Goal: Information Seeking & Learning: Learn about a topic

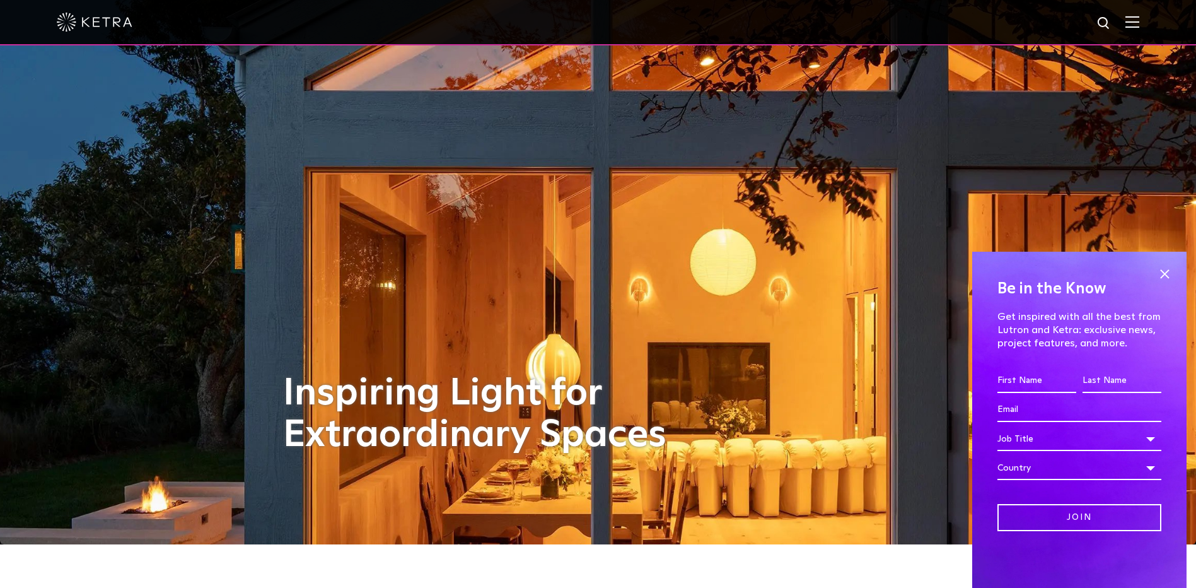
scroll to position [126, 0]
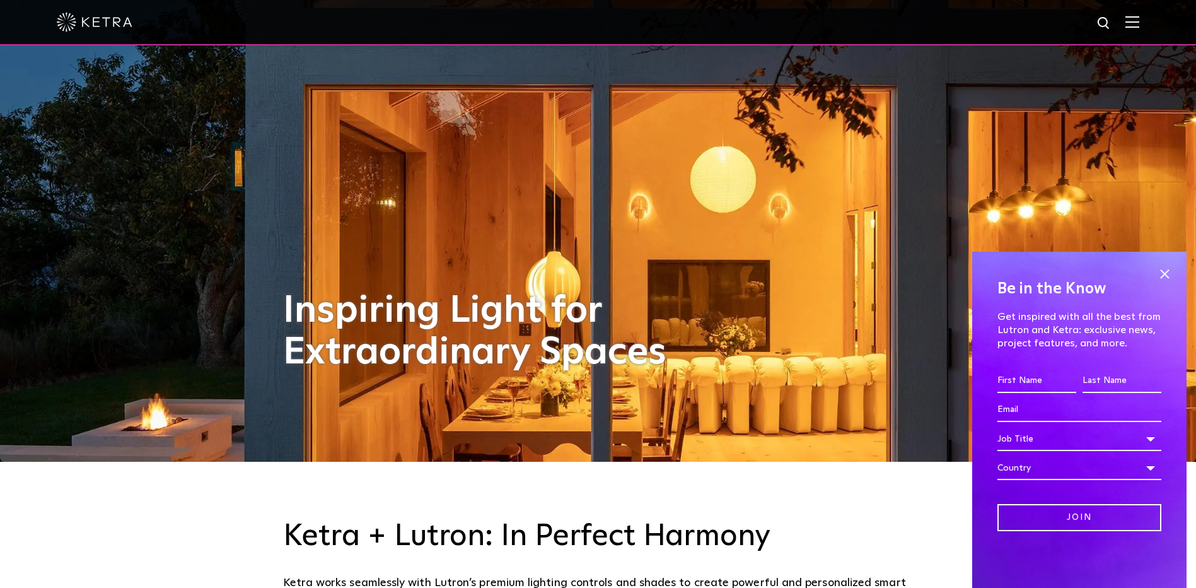
drag, startPoint x: 1166, startPoint y: 272, endPoint x: 1167, endPoint y: 247, distance: 25.9
click at [1166, 272] on span at bounding box center [1164, 273] width 19 height 19
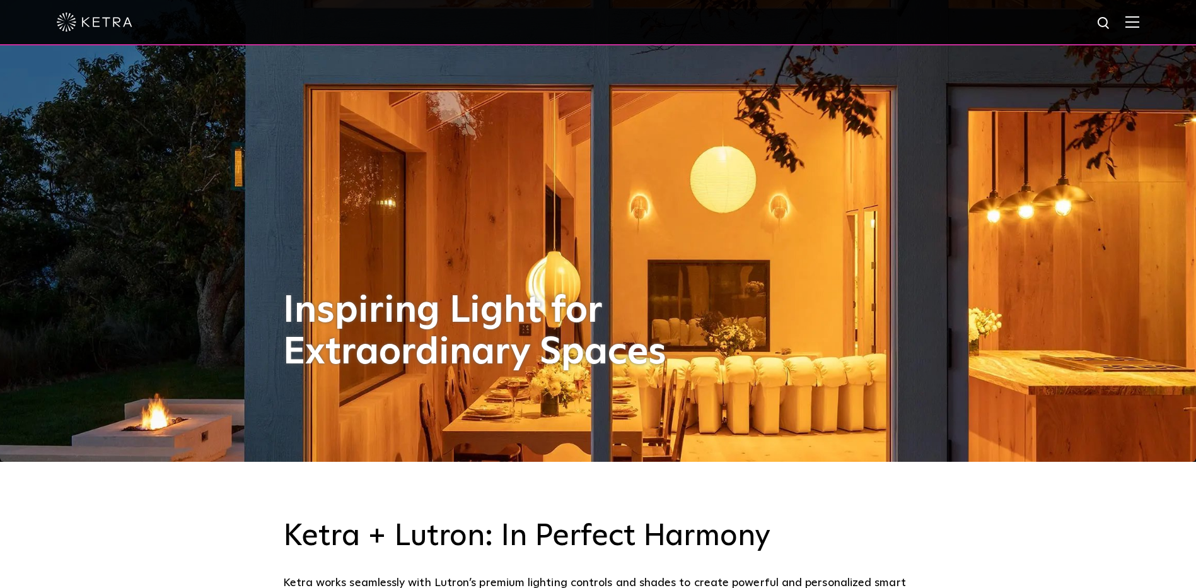
click at [1140, 27] on img at bounding box center [1133, 22] width 14 height 12
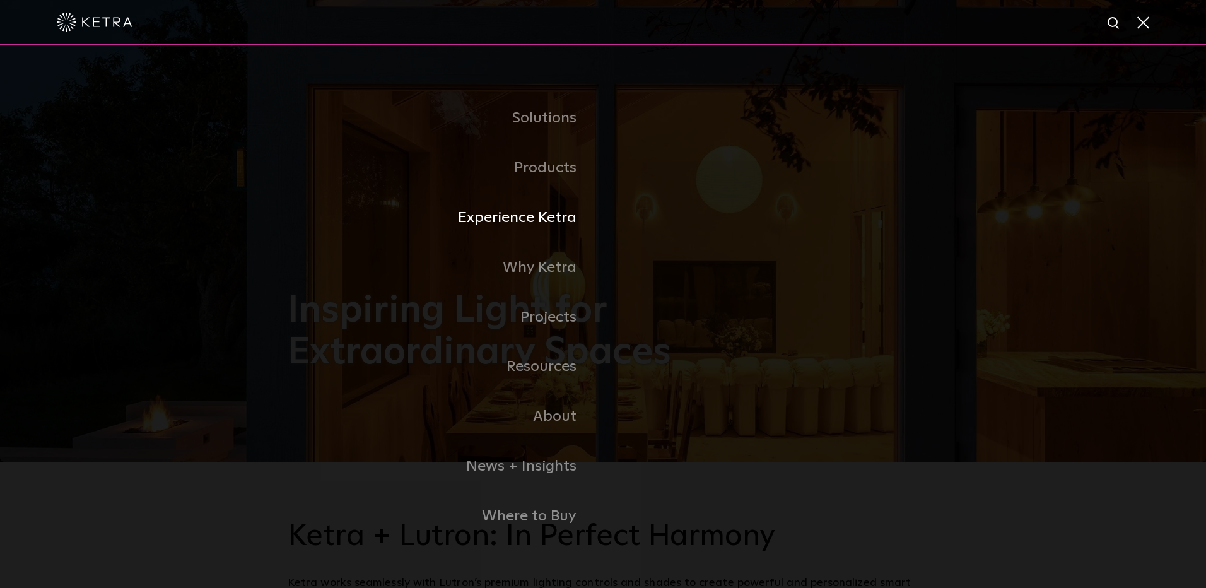
click at [535, 220] on link "Experience Ketra" at bounding box center [445, 218] width 315 height 50
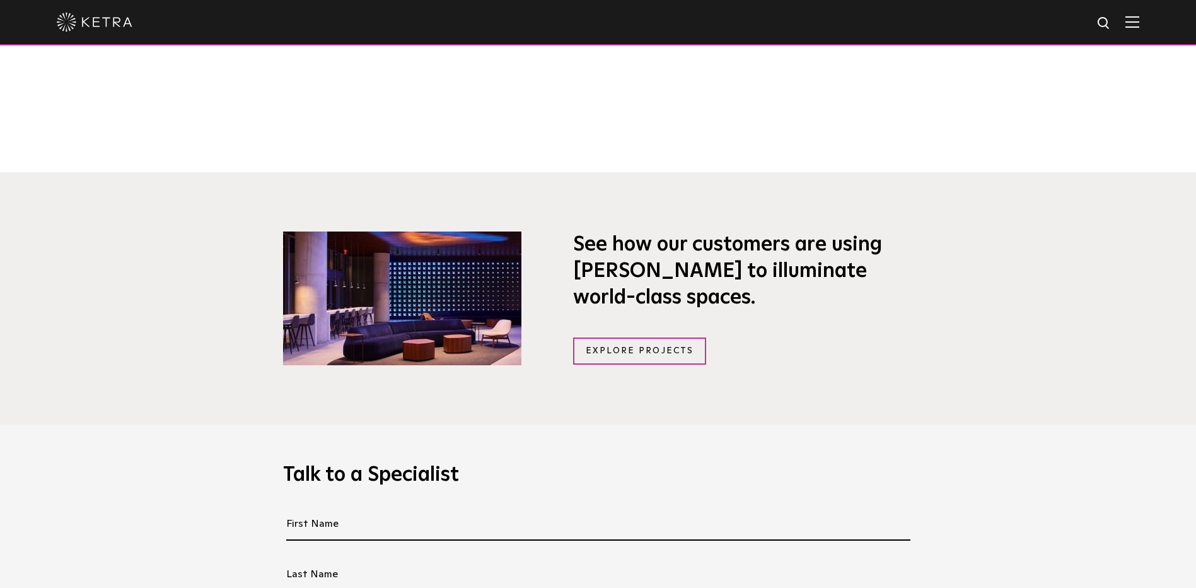
scroll to position [946, 0]
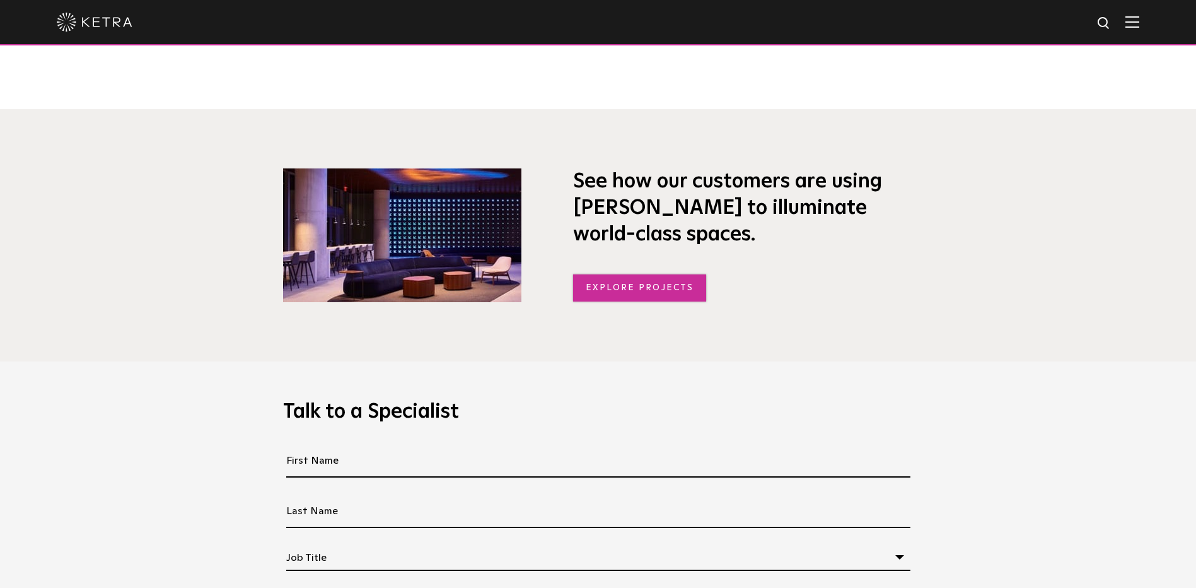
click at [633, 289] on link "Explore Projects" at bounding box center [640, 287] width 134 height 27
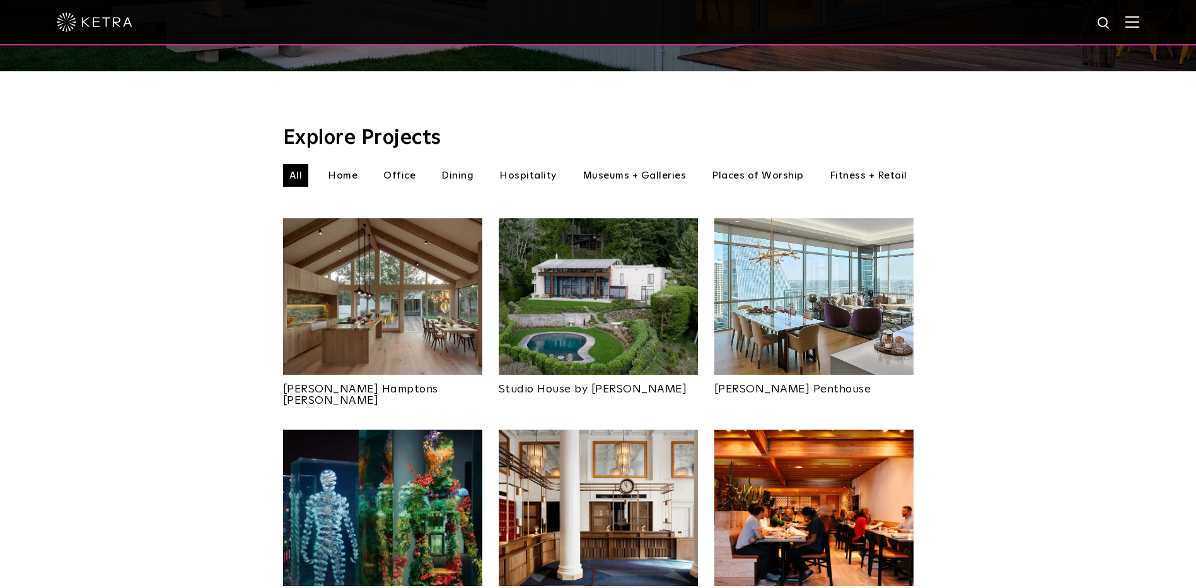
scroll to position [378, 0]
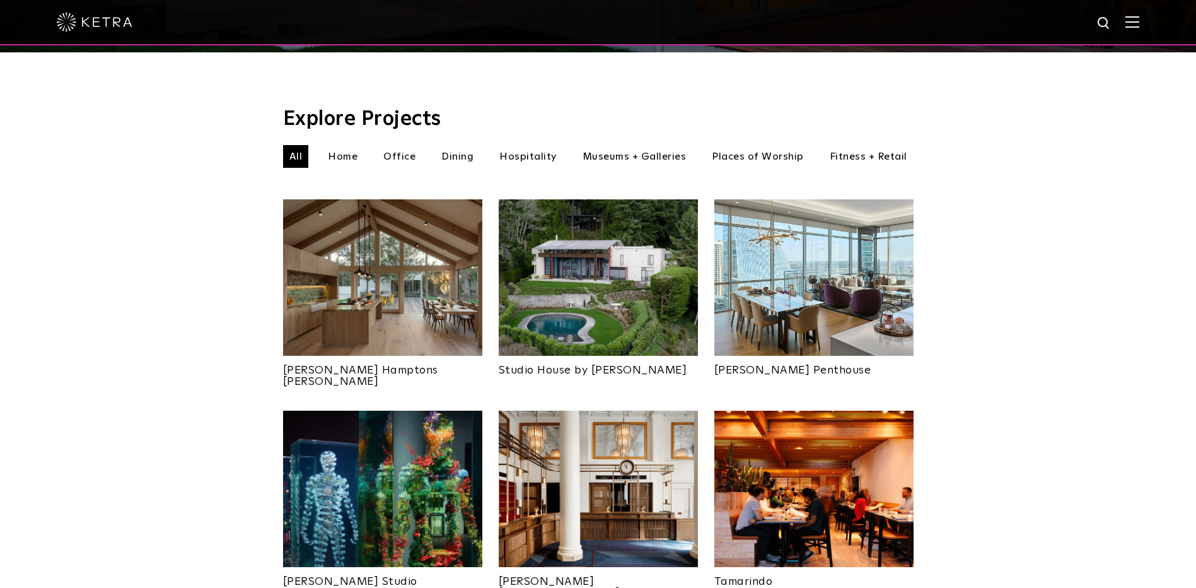
click at [335, 272] on img at bounding box center [382, 277] width 199 height 156
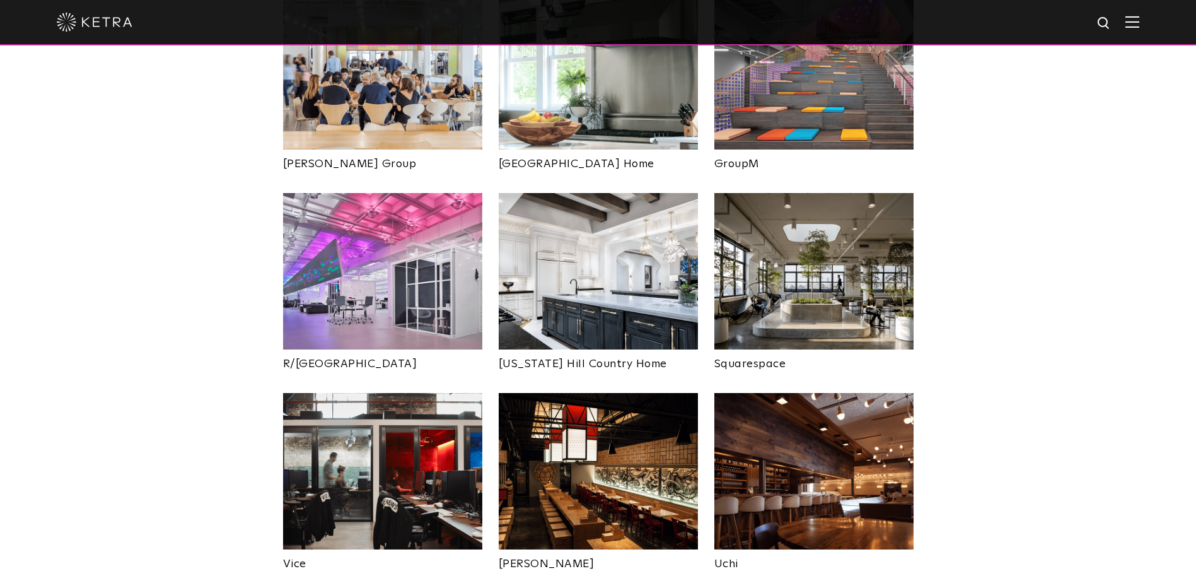
scroll to position [2207, 0]
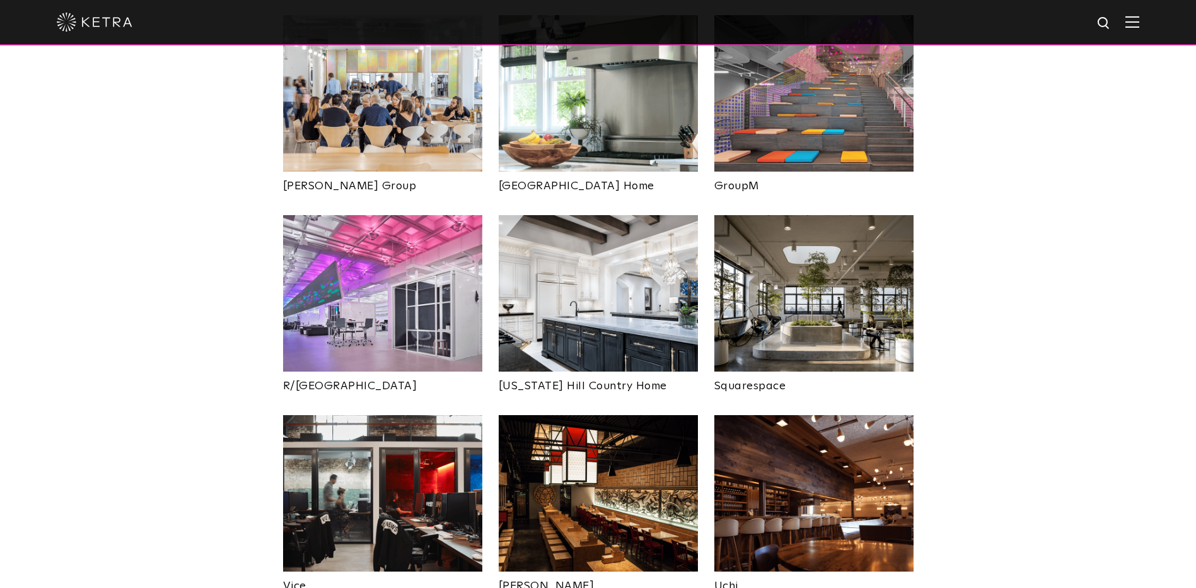
click at [354, 231] on img at bounding box center [382, 293] width 199 height 156
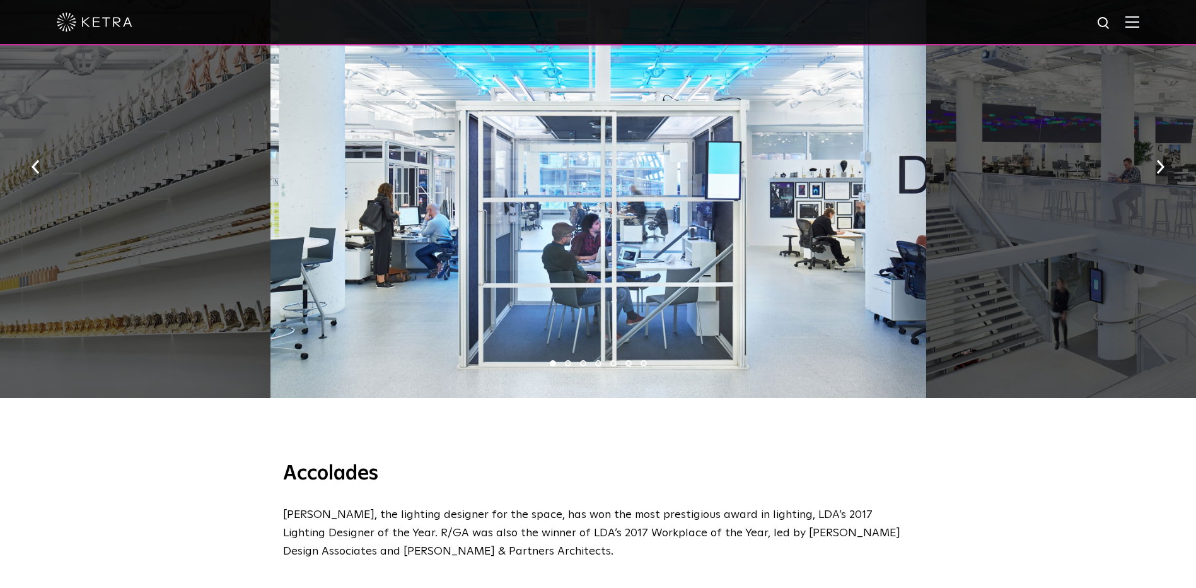
scroll to position [883, 0]
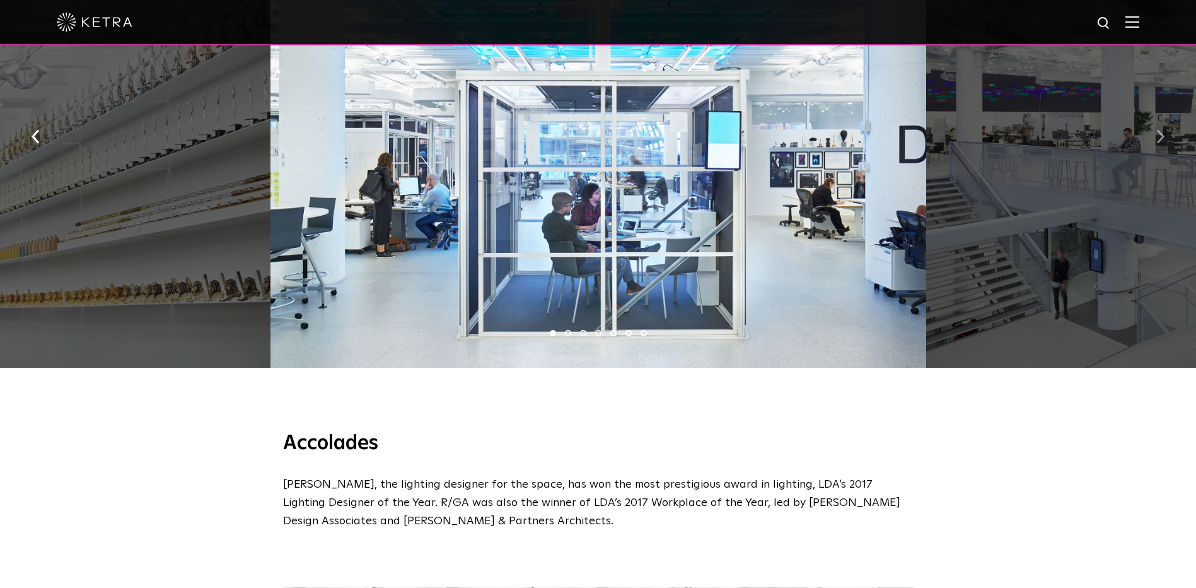
click at [1161, 130] on img "button" at bounding box center [1161, 137] width 8 height 14
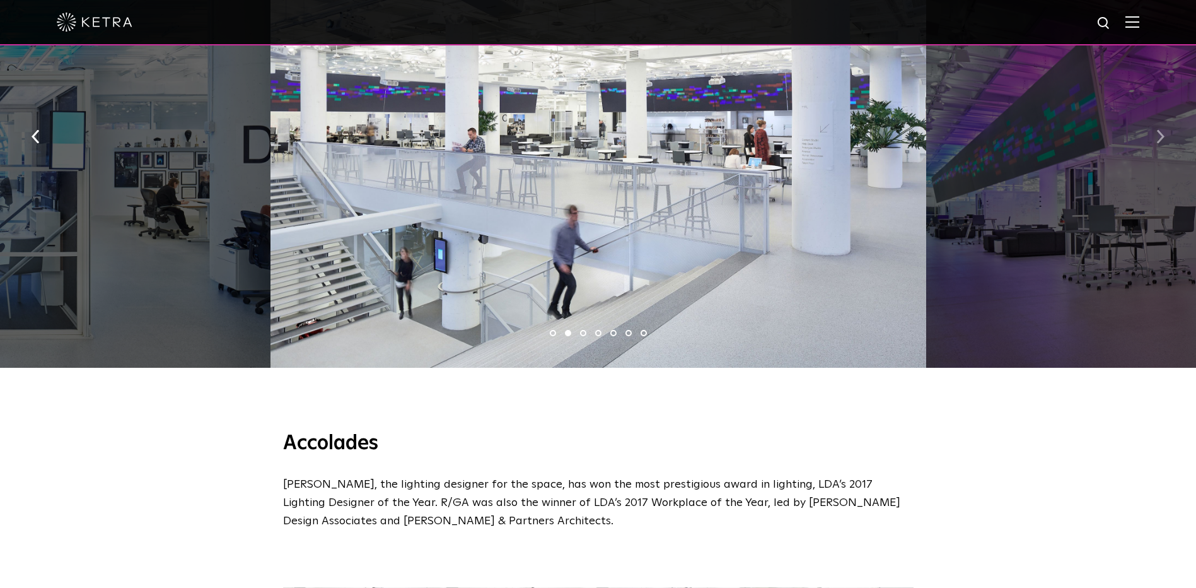
click at [1161, 130] on img "button" at bounding box center [1161, 137] width 8 height 14
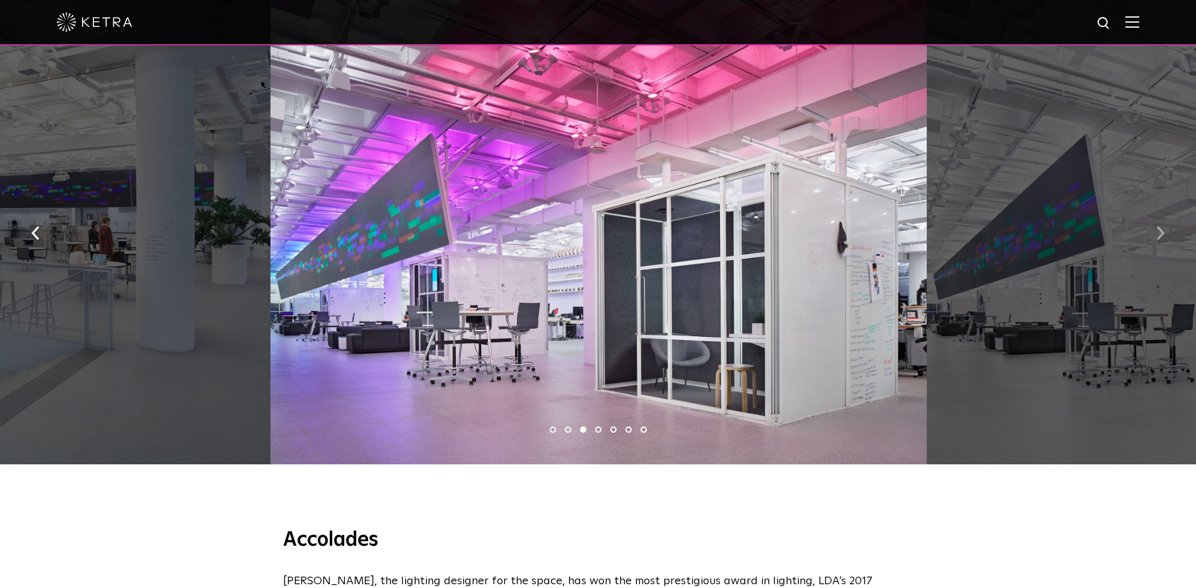
scroll to position [757, 0]
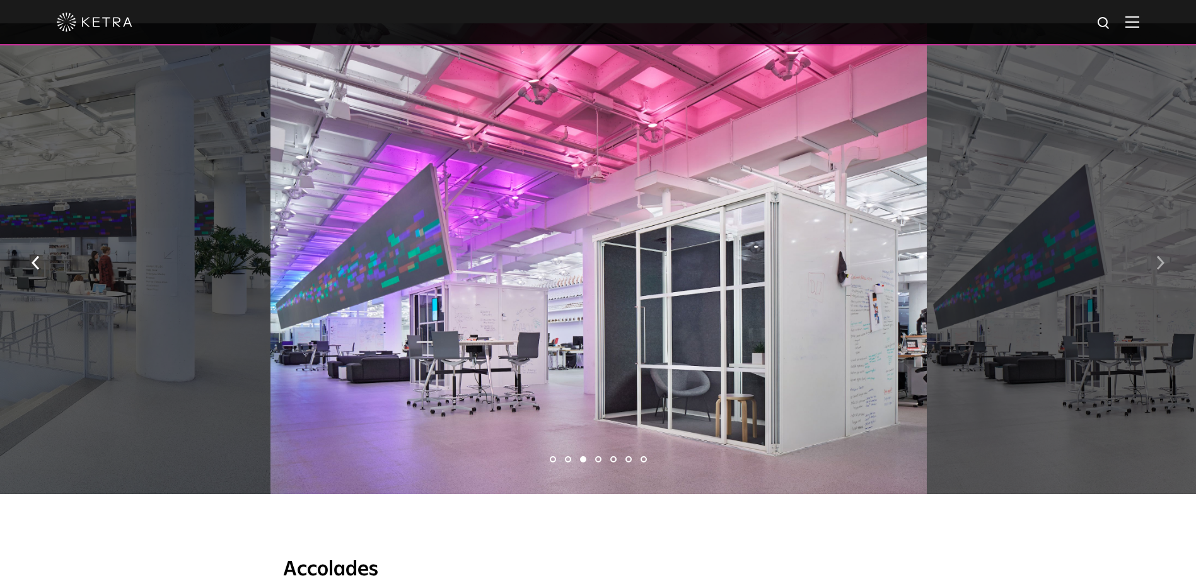
click at [1164, 256] on img "button" at bounding box center [1161, 263] width 8 height 14
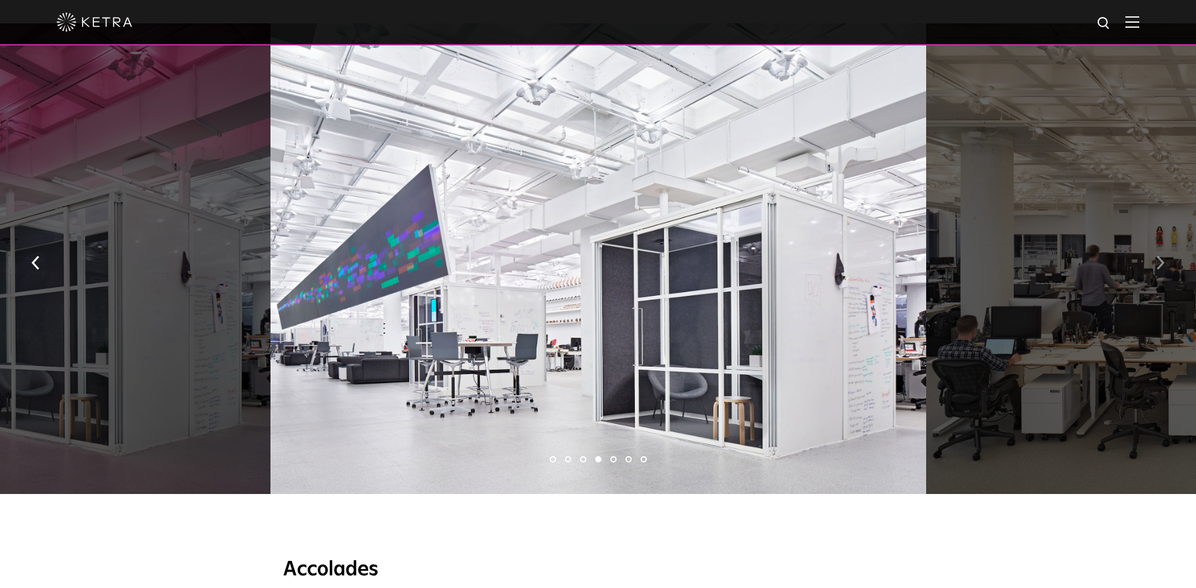
click at [1164, 256] on img "button" at bounding box center [1161, 263] width 8 height 14
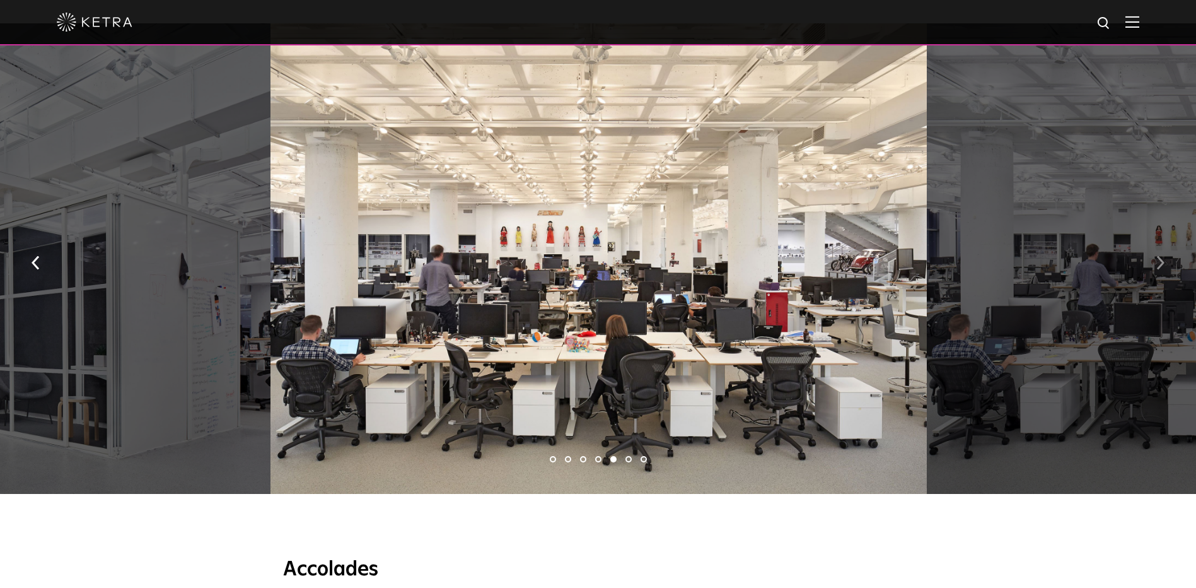
click at [1164, 256] on img "button" at bounding box center [1161, 263] width 8 height 14
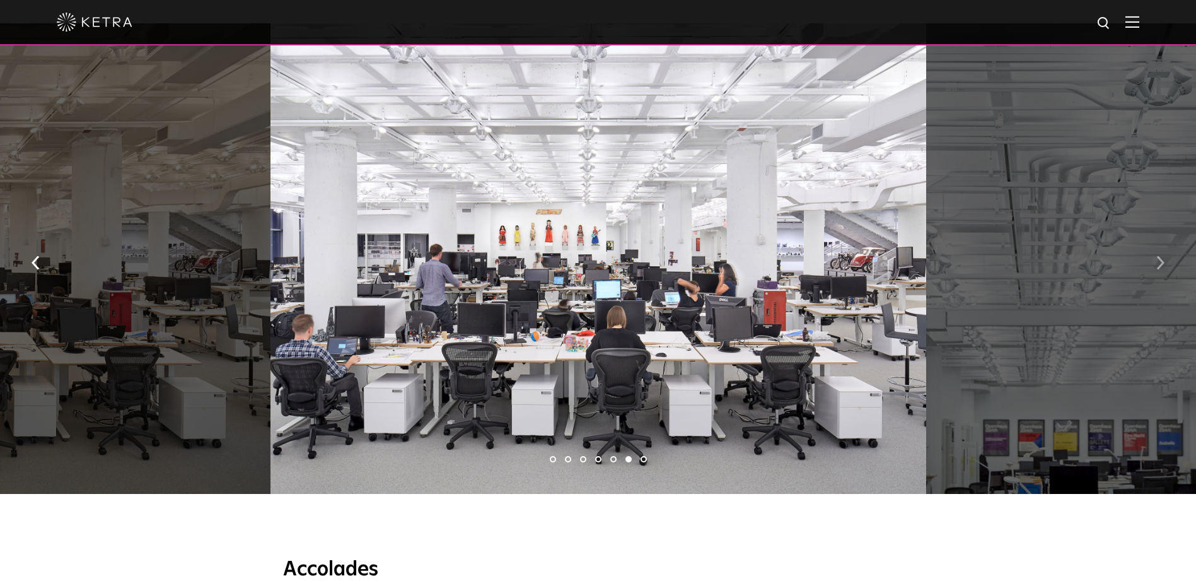
click at [1164, 256] on img "button" at bounding box center [1161, 263] width 8 height 14
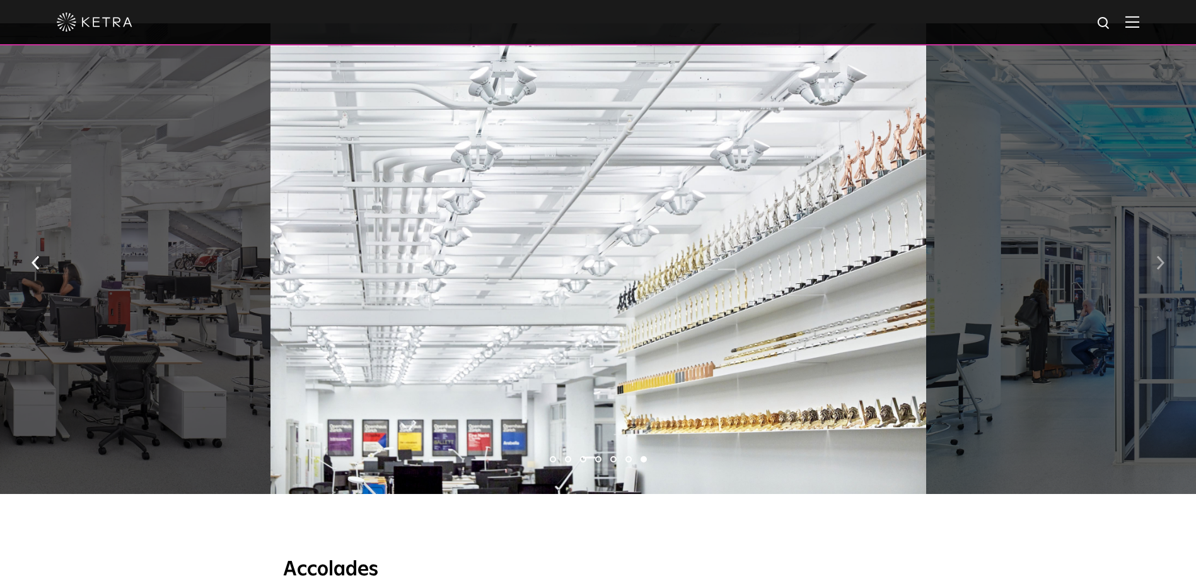
click at [1164, 256] on img "button" at bounding box center [1161, 263] width 8 height 14
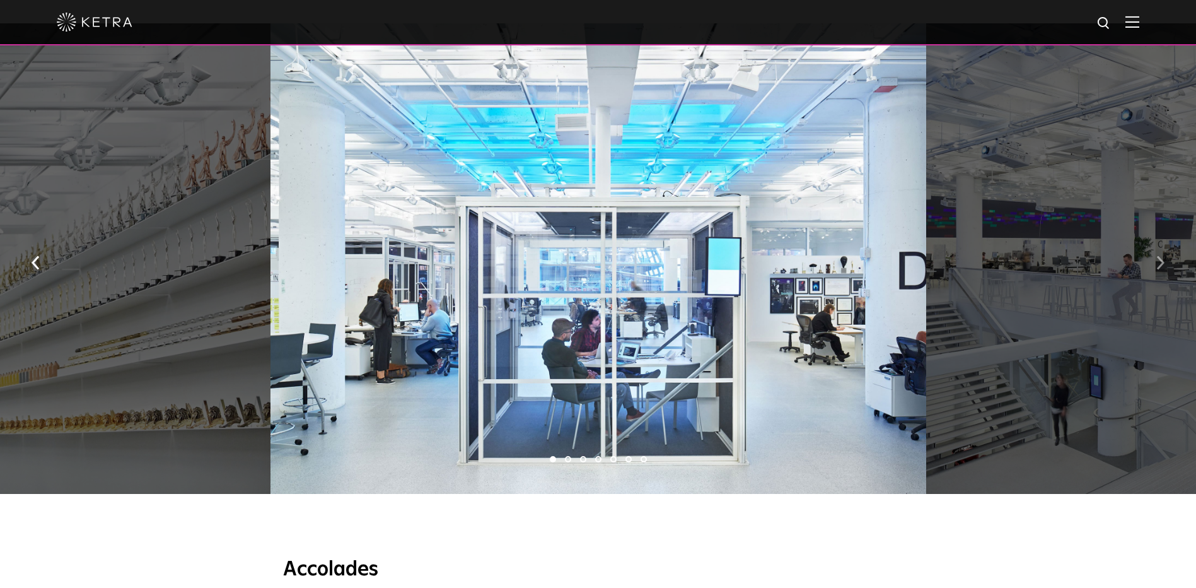
click at [1164, 256] on img "button" at bounding box center [1161, 263] width 8 height 14
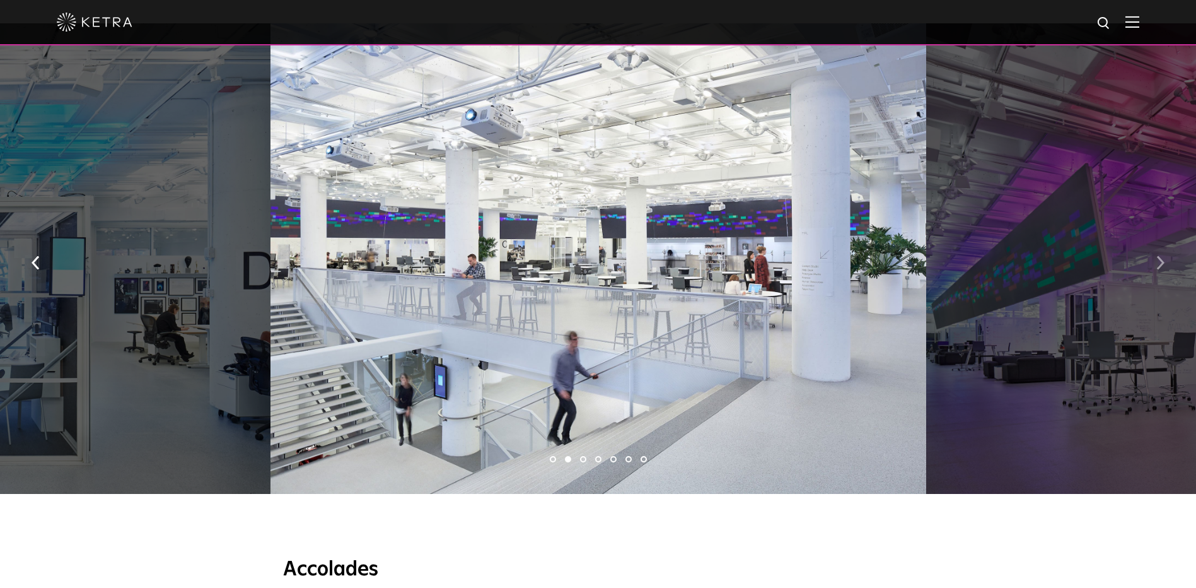
click at [1164, 256] on img "button" at bounding box center [1161, 263] width 8 height 14
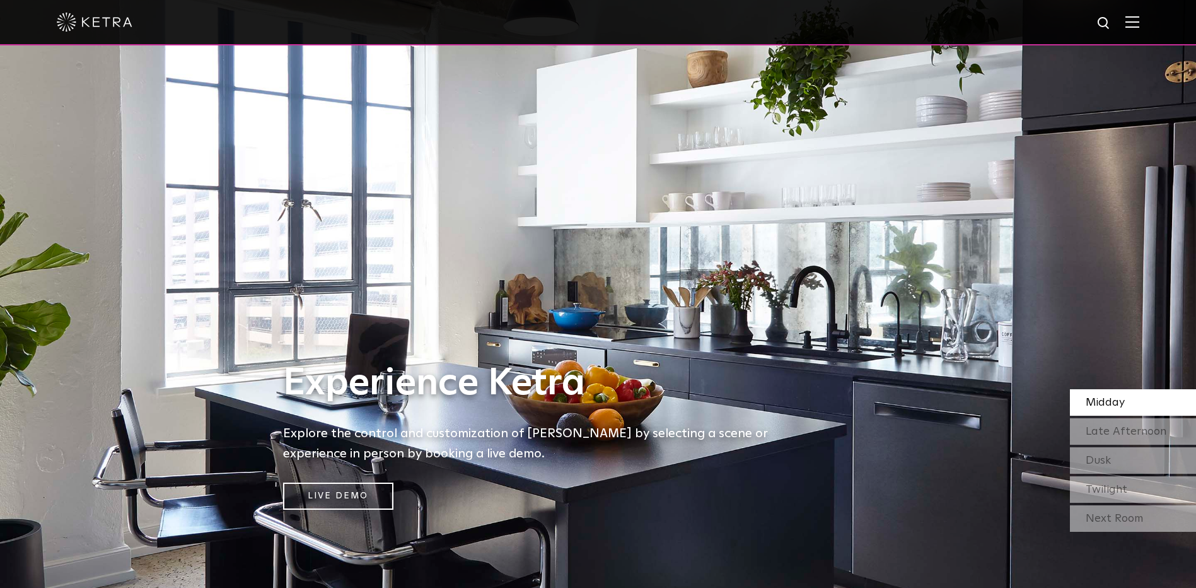
click at [1138, 21] on img at bounding box center [1133, 22] width 14 height 12
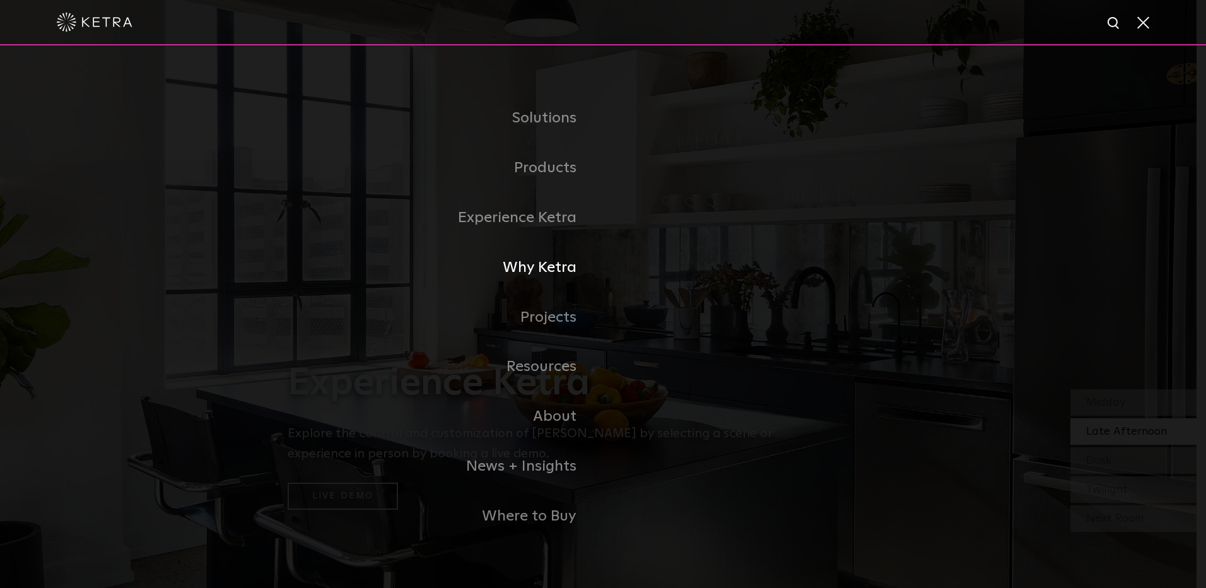
click at [532, 274] on link "Why Ketra" at bounding box center [445, 268] width 315 height 50
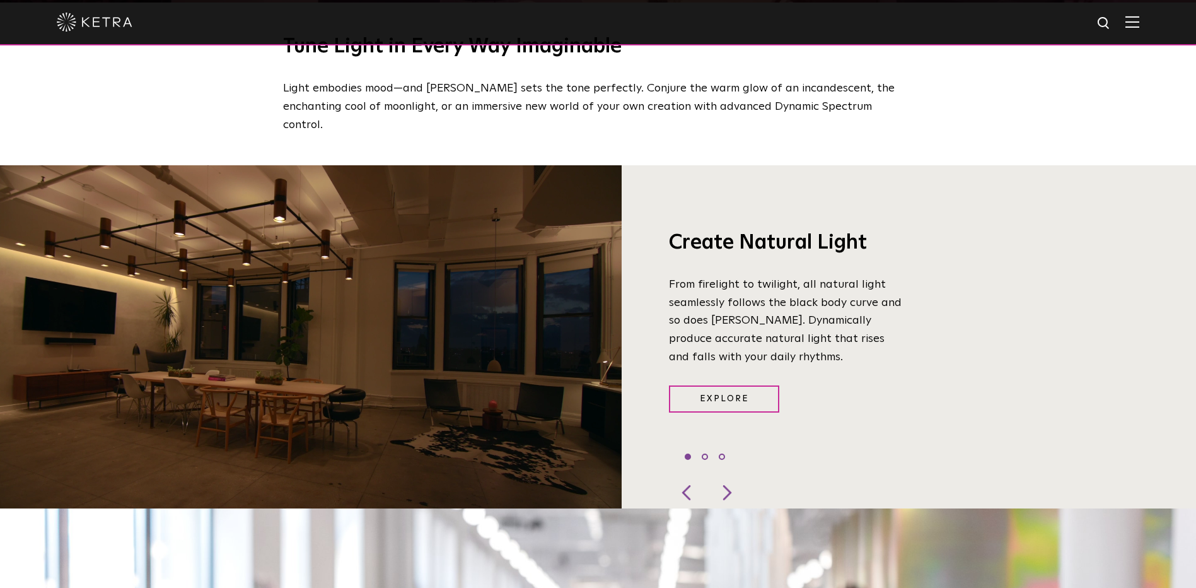
scroll to position [1009, 0]
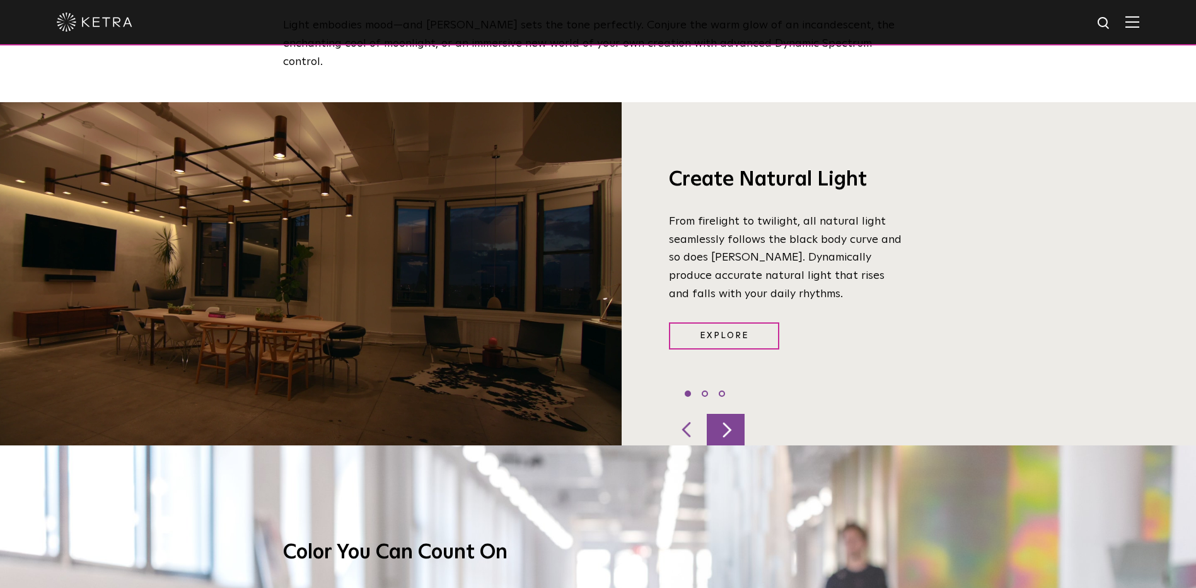
click at [723, 419] on div at bounding box center [726, 430] width 38 height 32
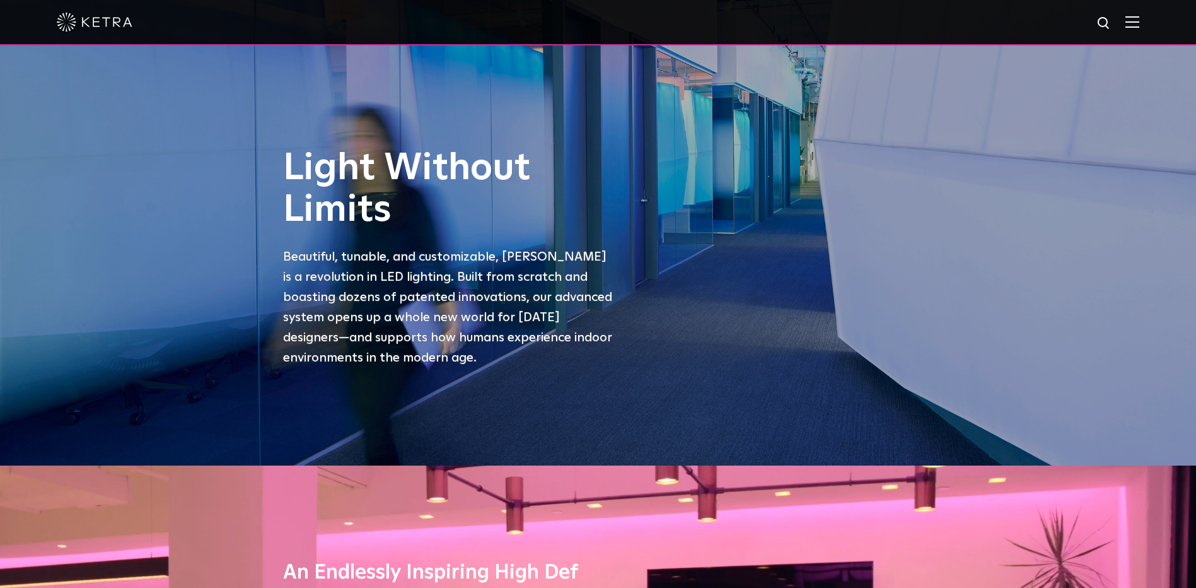
scroll to position [0, 0]
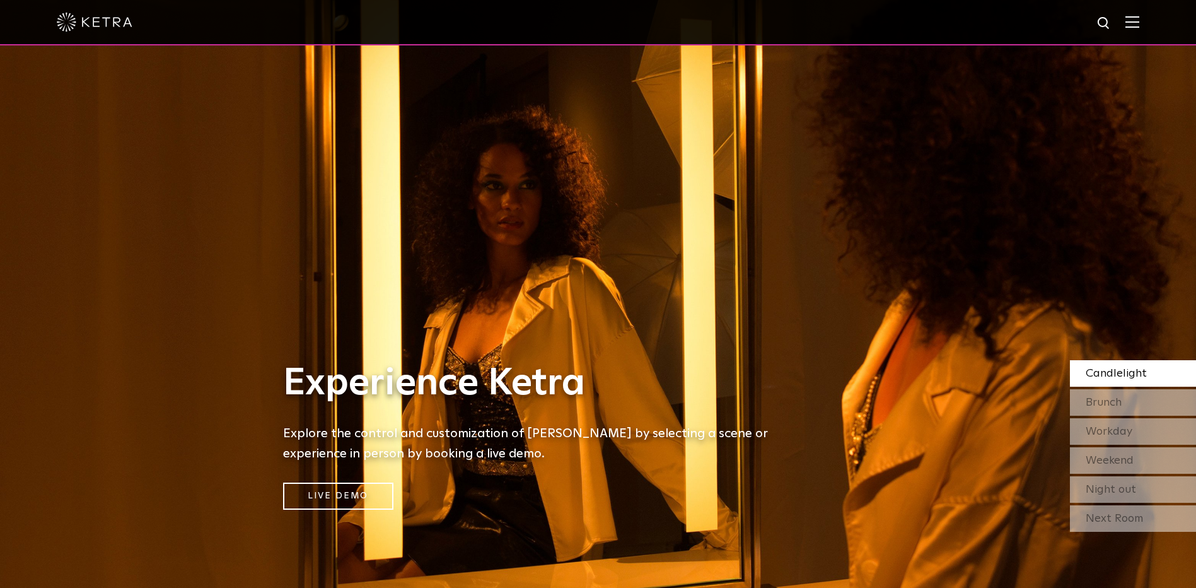
click at [1140, 22] on img at bounding box center [1133, 22] width 14 height 12
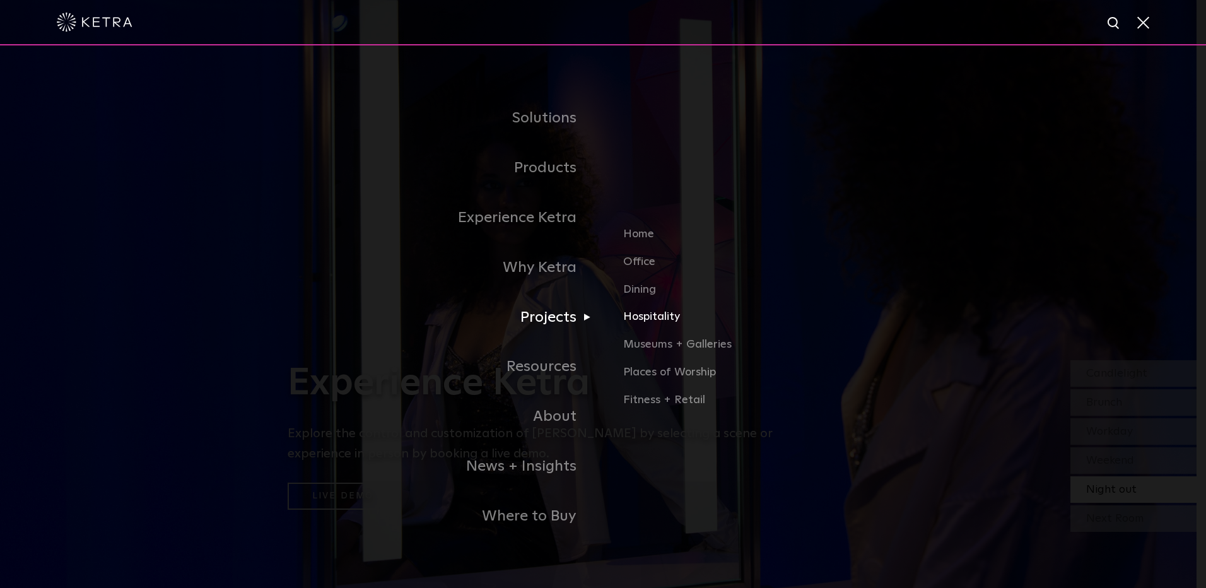
click at [645, 322] on link "Hospitality" at bounding box center [770, 322] width 295 height 28
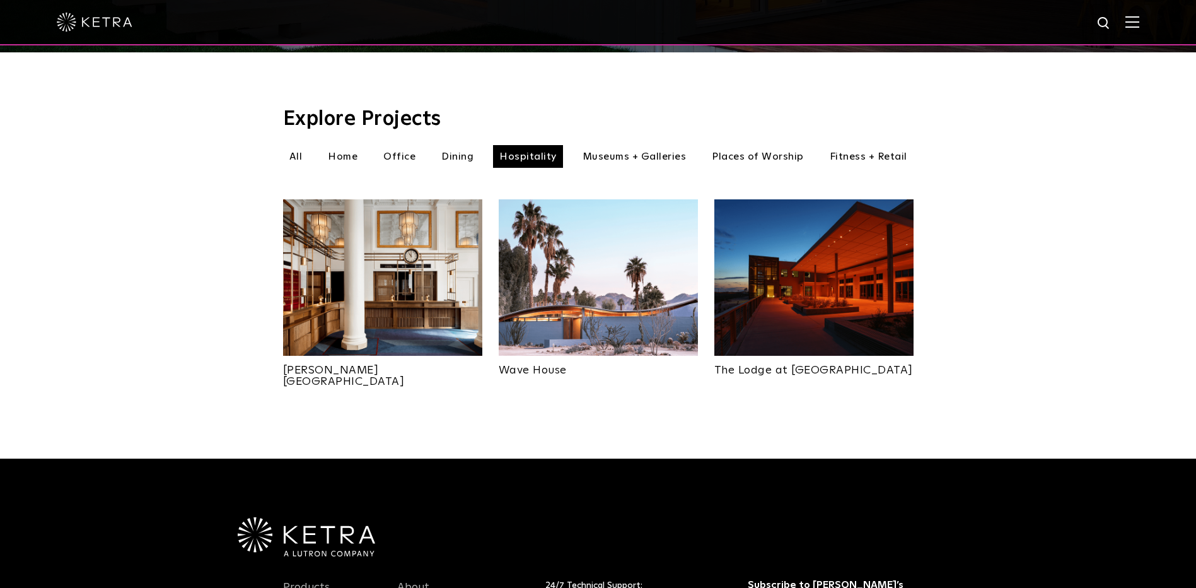
scroll to position [315, 0]
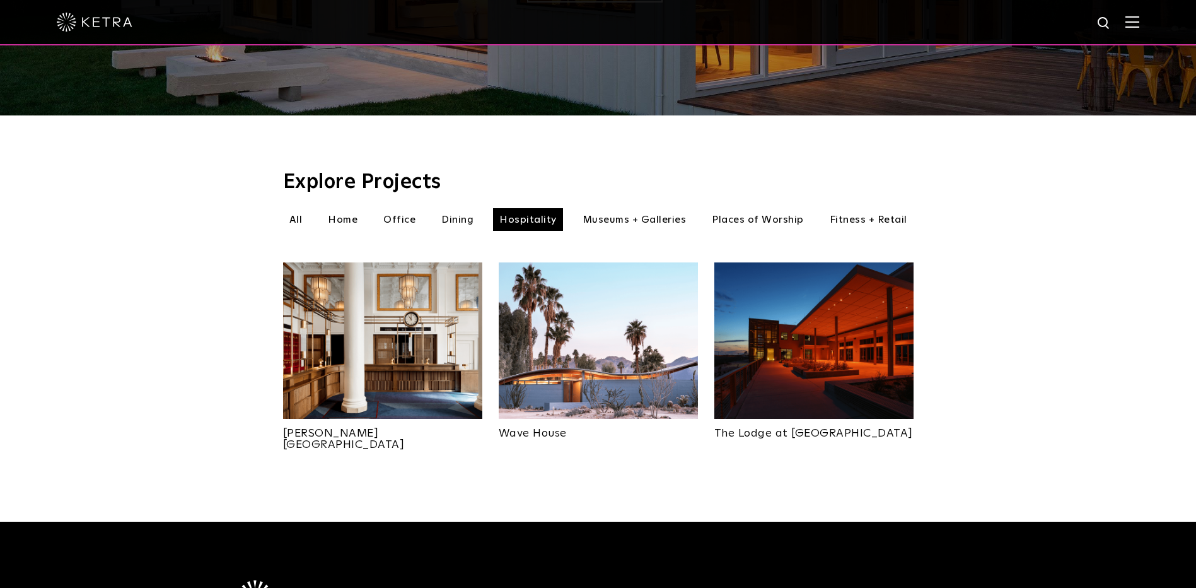
click at [587, 346] on img at bounding box center [598, 340] width 199 height 156
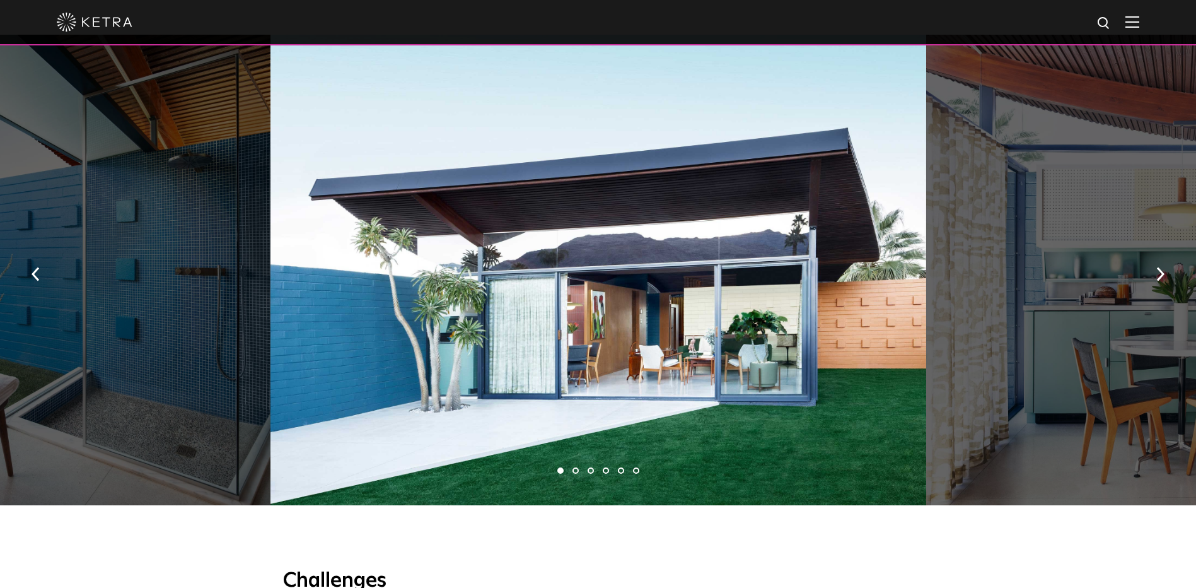
scroll to position [946, 0]
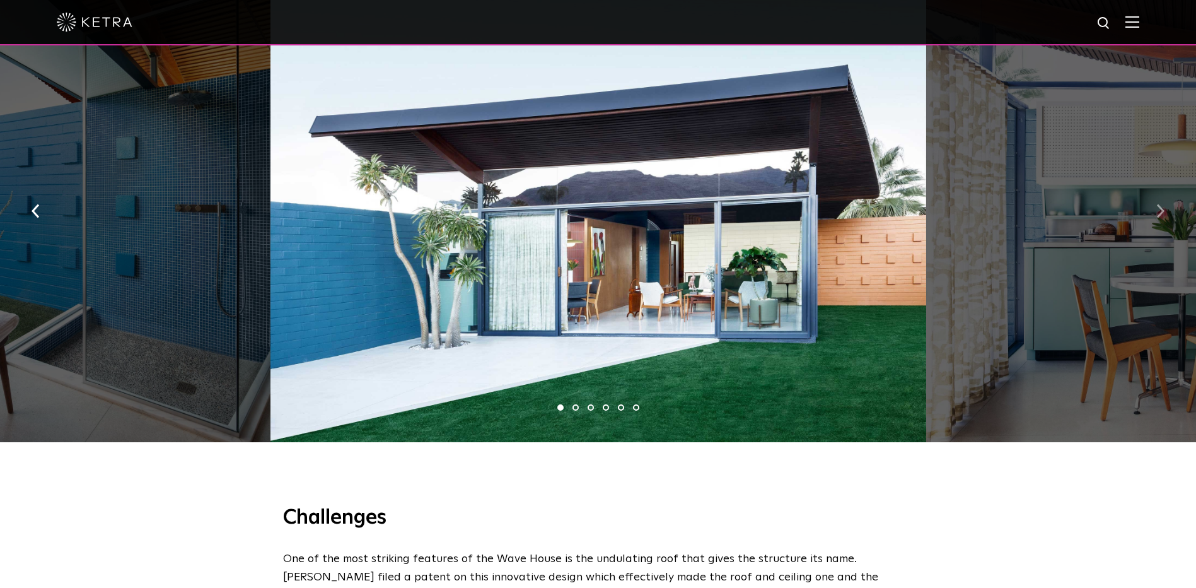
click at [1158, 207] on img "button" at bounding box center [1161, 211] width 8 height 14
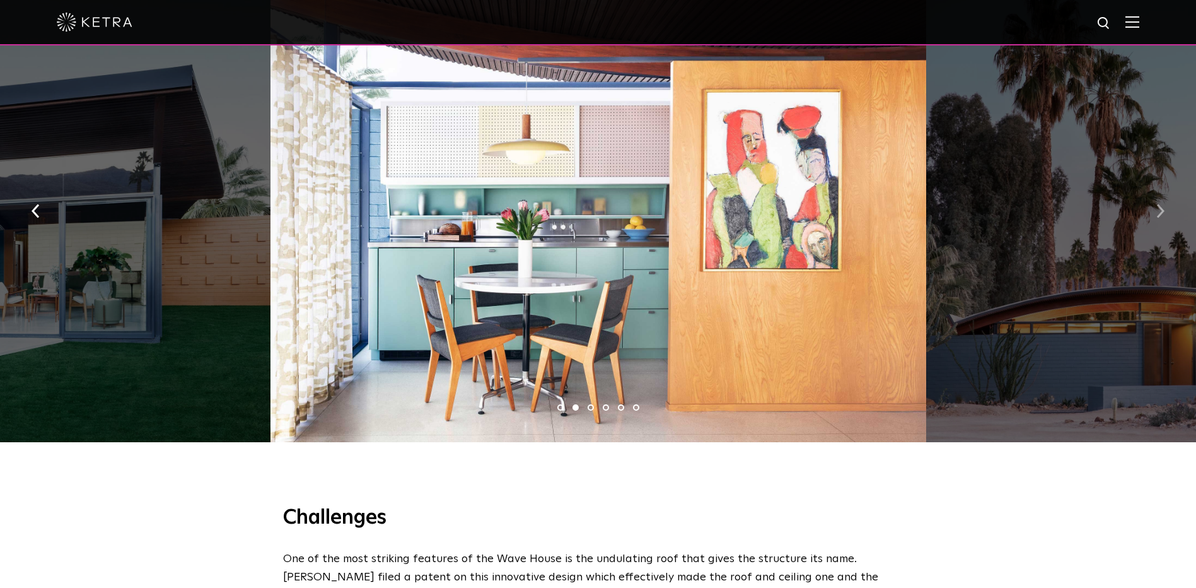
click at [1158, 207] on img "button" at bounding box center [1161, 211] width 8 height 14
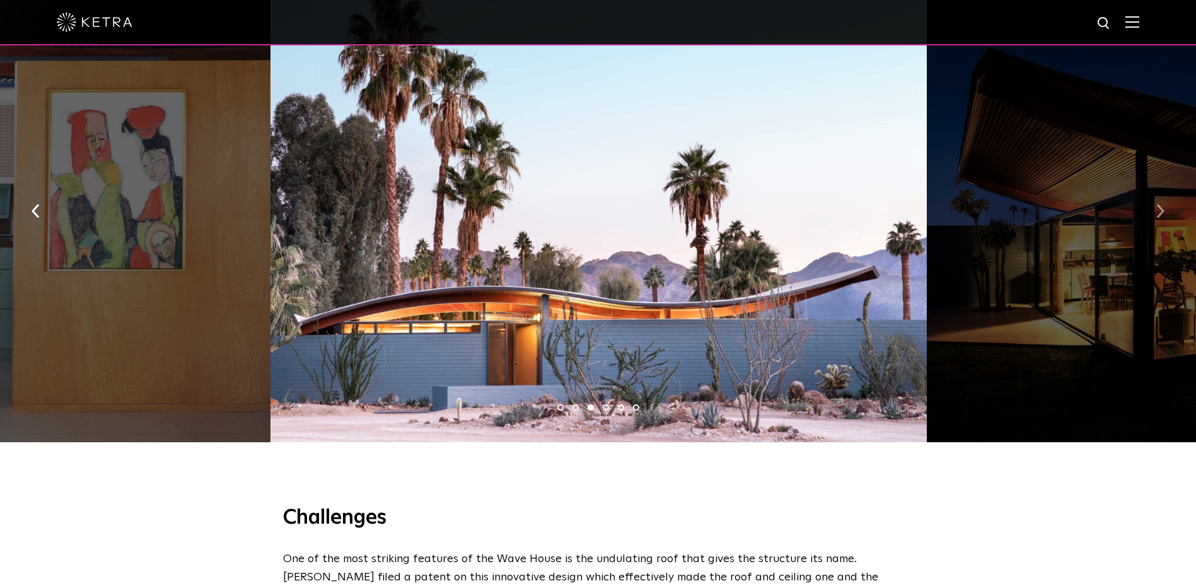
click at [1158, 207] on img "button" at bounding box center [1161, 211] width 8 height 14
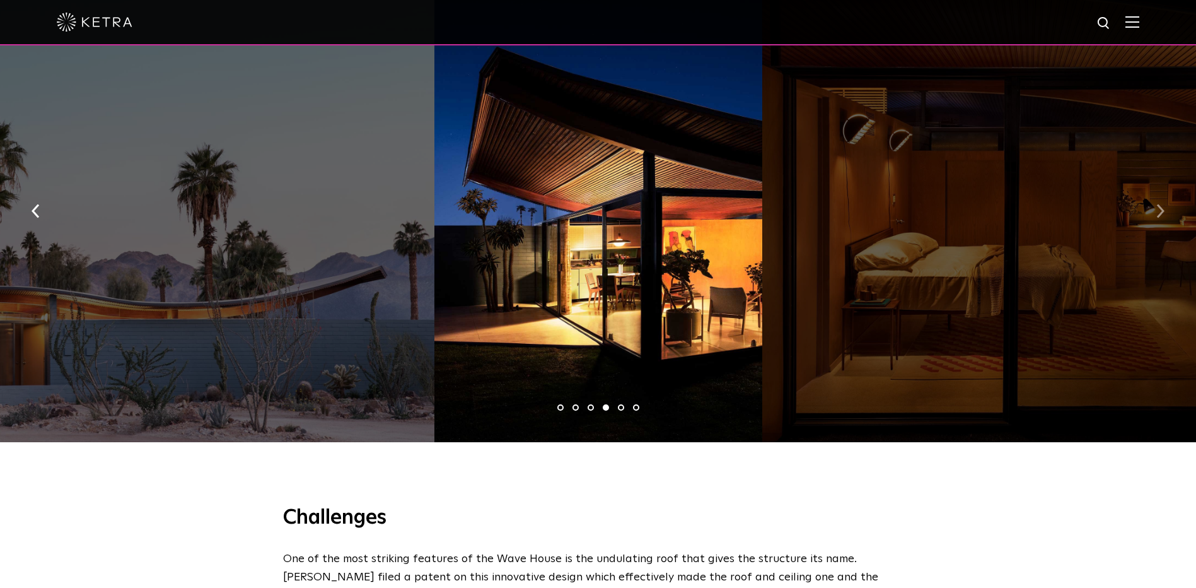
click at [1158, 207] on img "button" at bounding box center [1161, 211] width 8 height 14
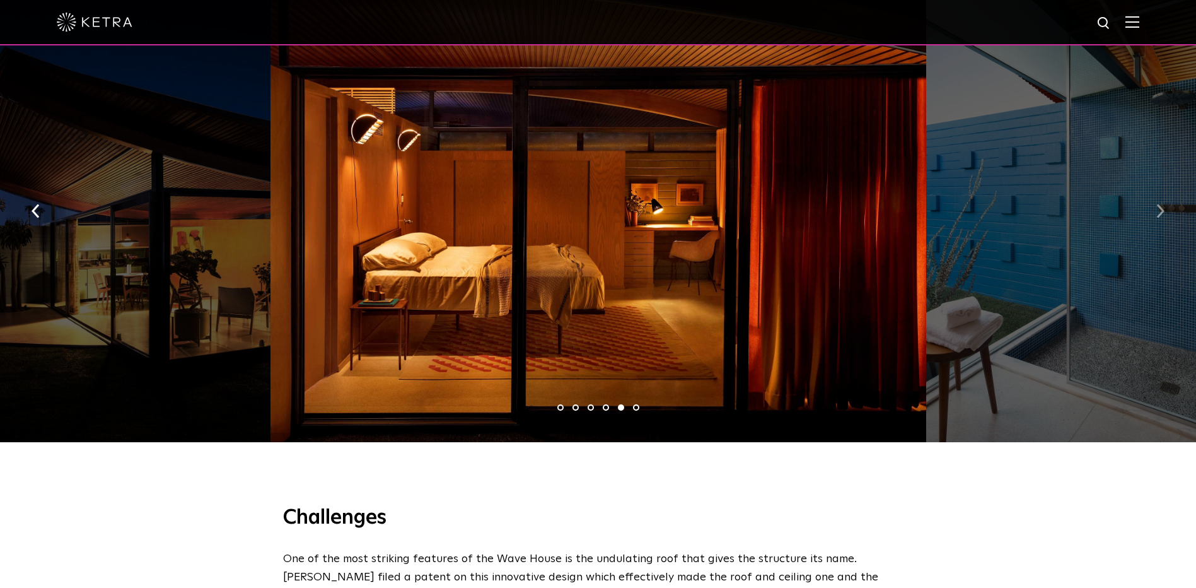
click at [1158, 207] on img "button" at bounding box center [1161, 211] width 8 height 14
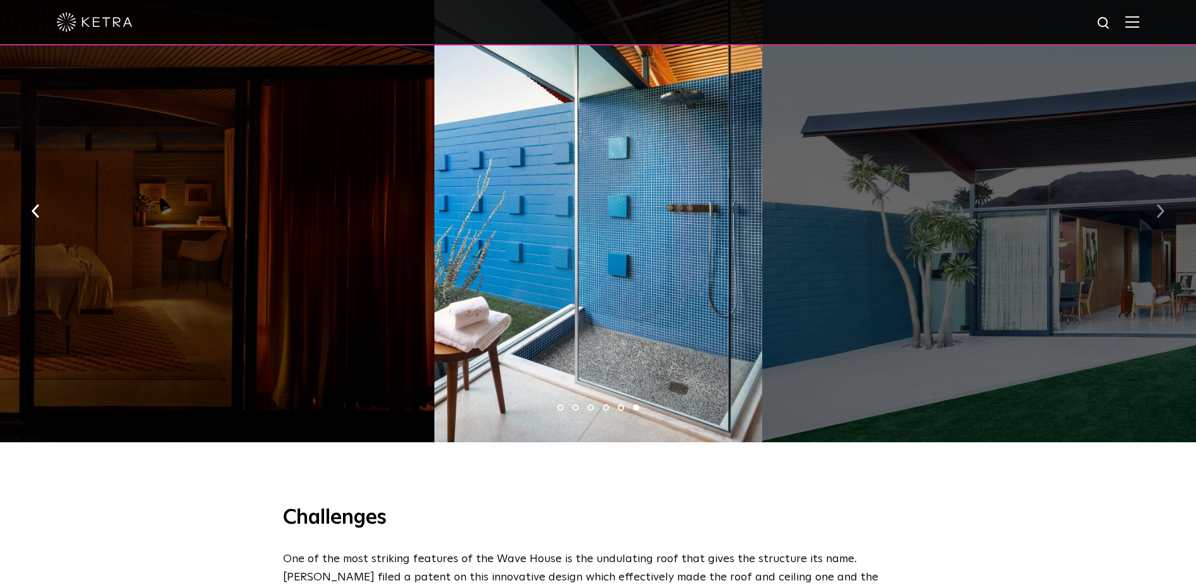
click at [1158, 207] on img "button" at bounding box center [1161, 211] width 8 height 14
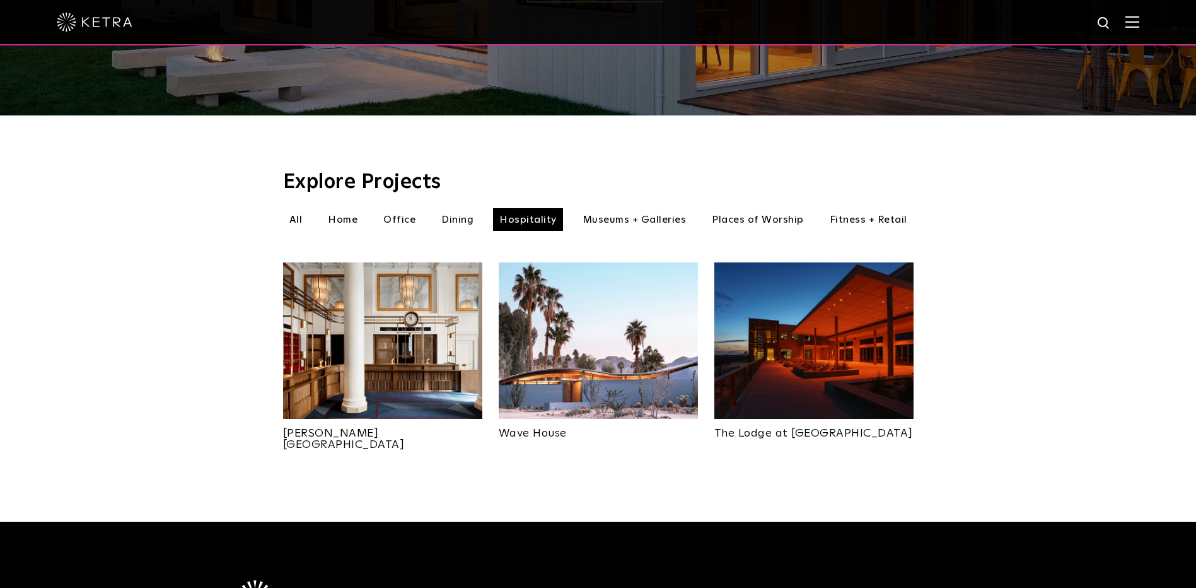
click at [827, 341] on img at bounding box center [814, 340] width 199 height 156
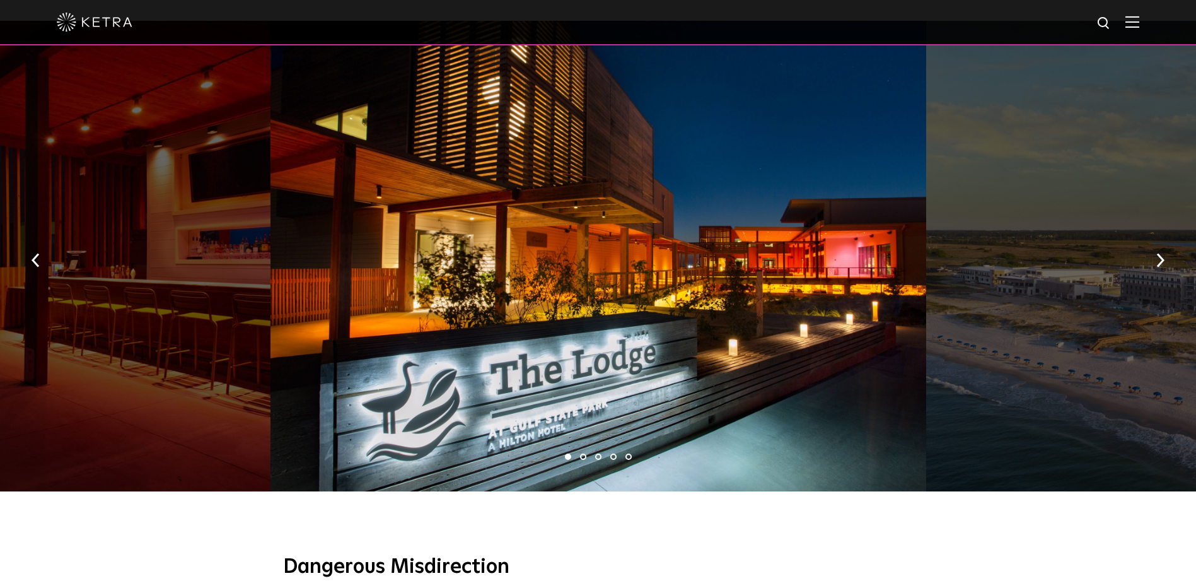
scroll to position [757, 0]
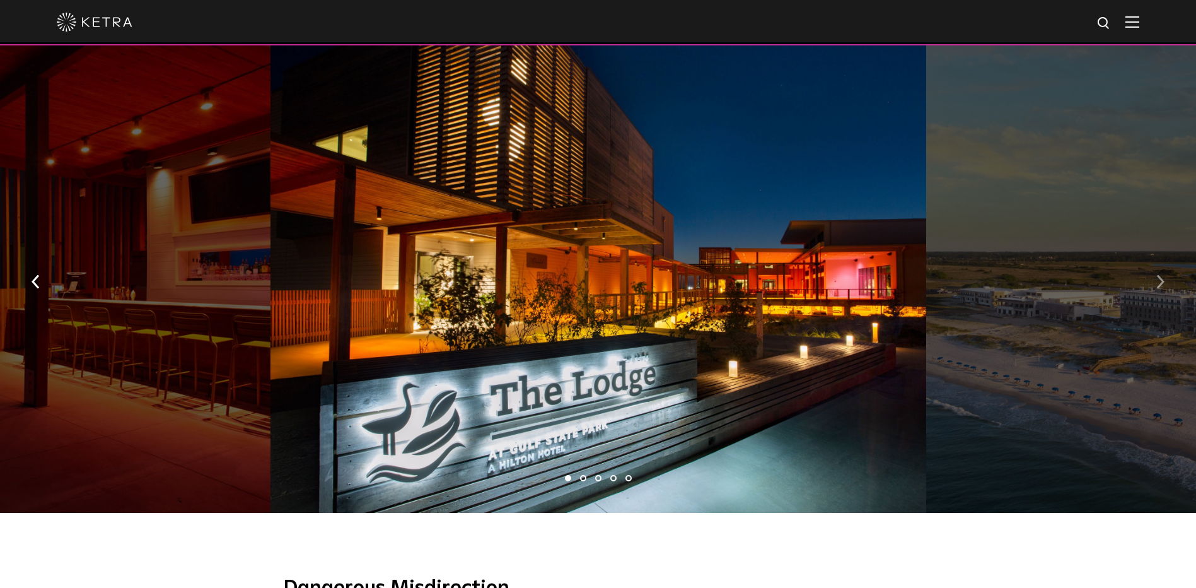
click at [1163, 277] on img "button" at bounding box center [1161, 282] width 8 height 14
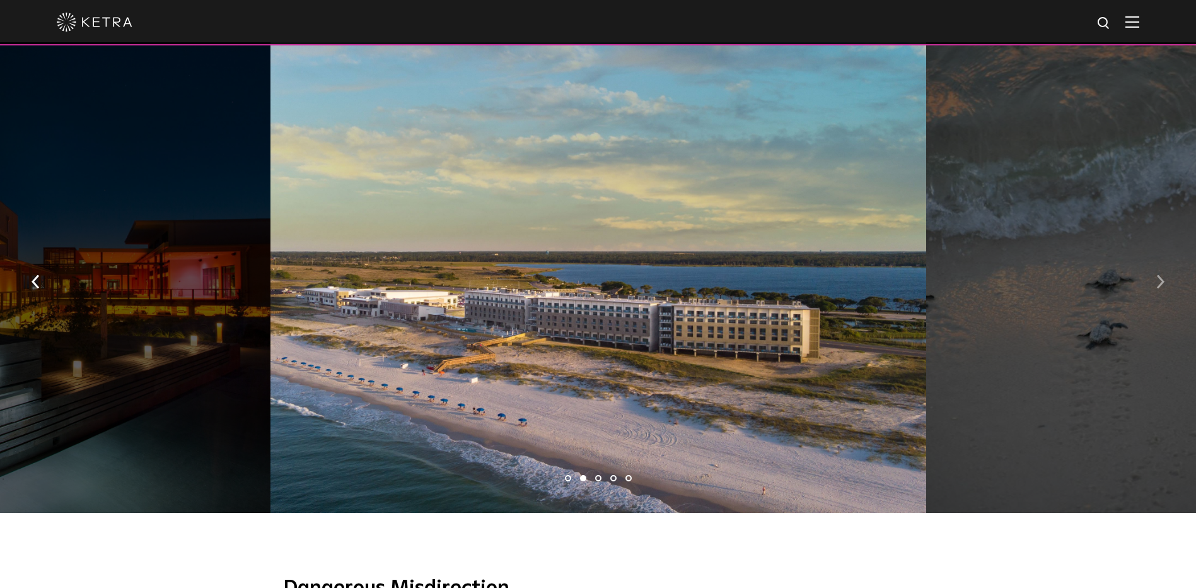
click at [1163, 277] on img "button" at bounding box center [1161, 282] width 8 height 14
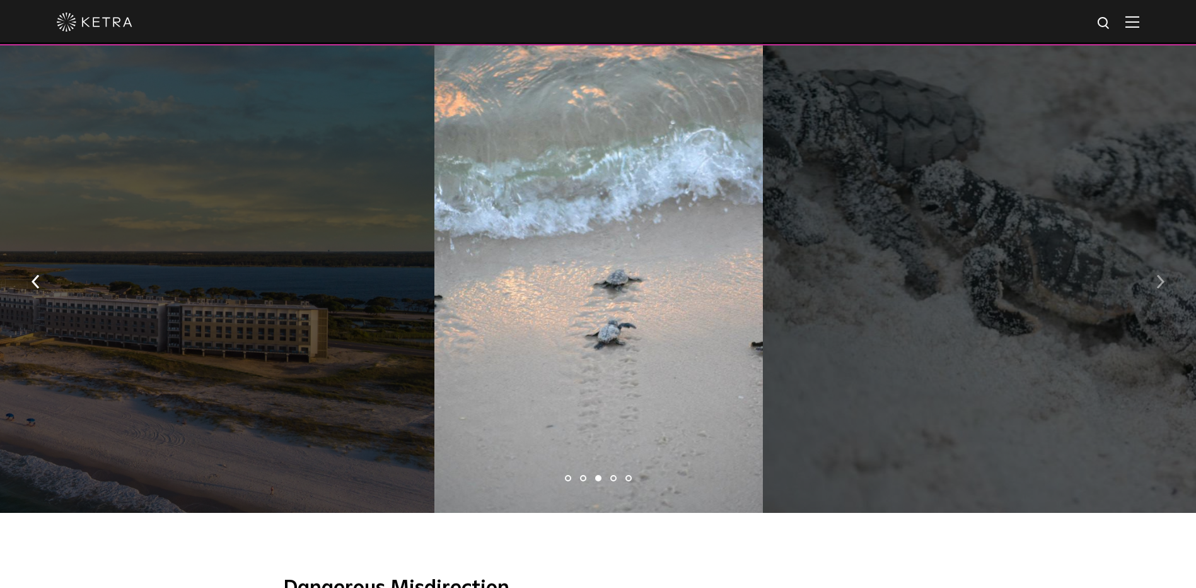
click at [1163, 277] on img "button" at bounding box center [1161, 282] width 8 height 14
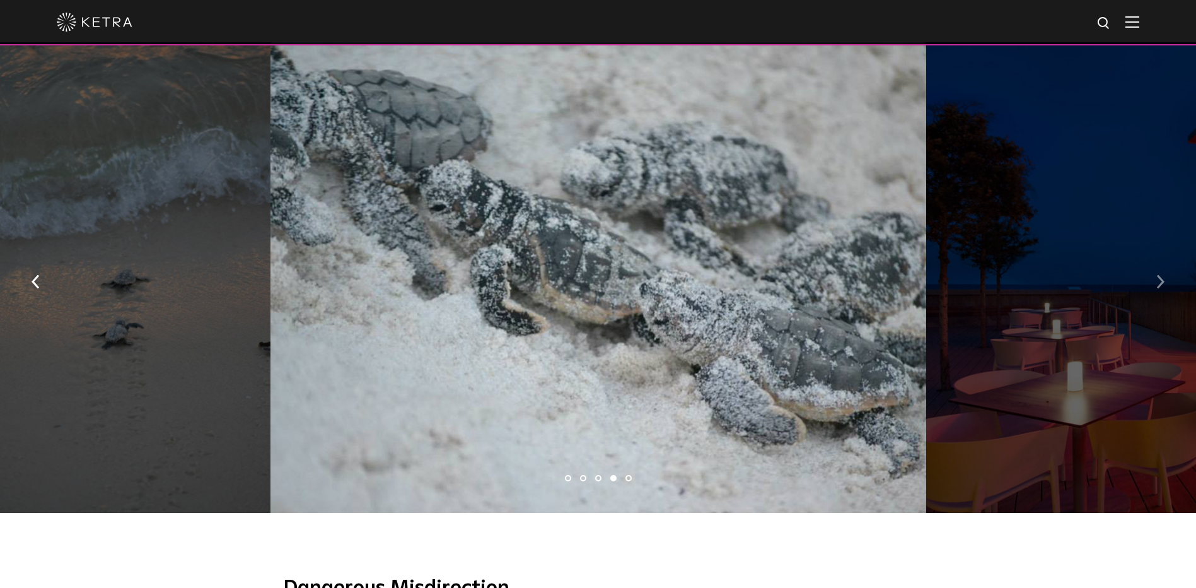
click at [1163, 277] on img "button" at bounding box center [1161, 282] width 8 height 14
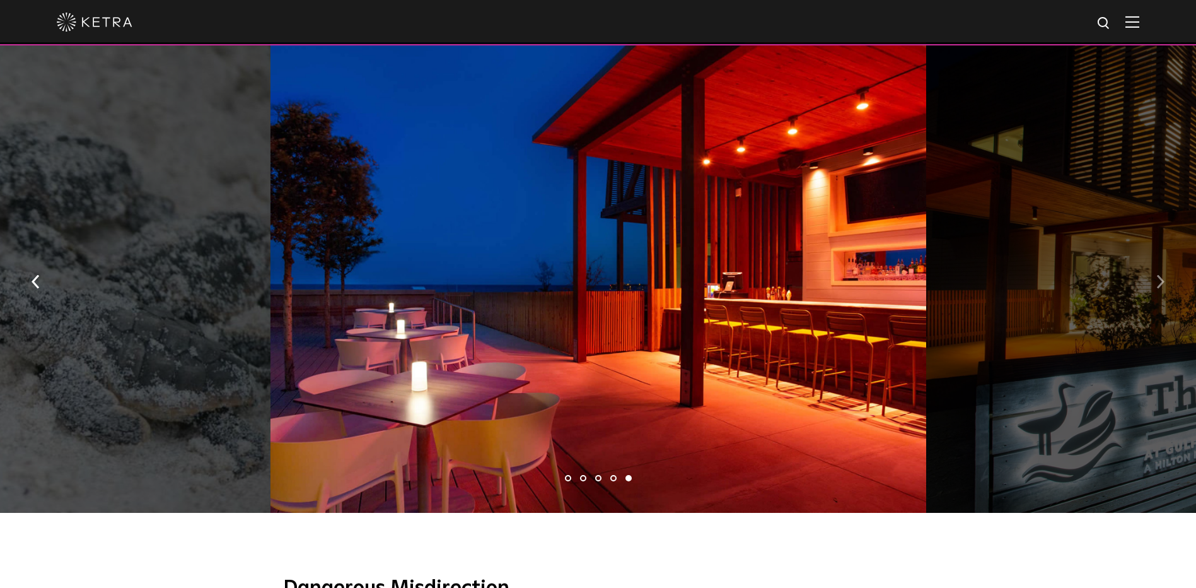
click at [1163, 277] on img "button" at bounding box center [1161, 282] width 8 height 14
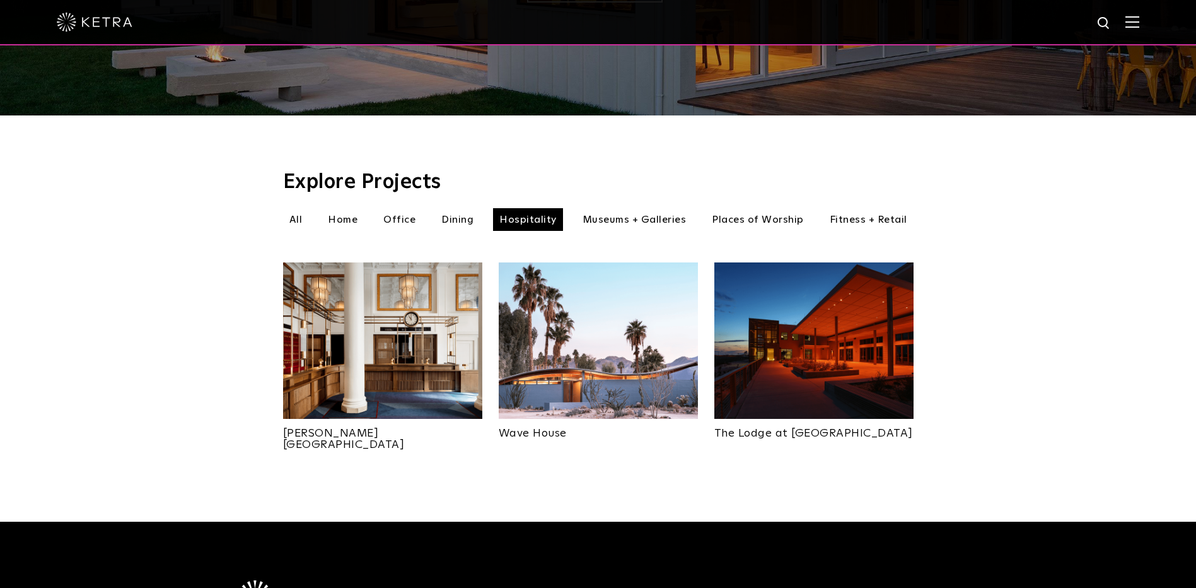
click at [866, 208] on li "Fitness + Retail" at bounding box center [869, 219] width 90 height 23
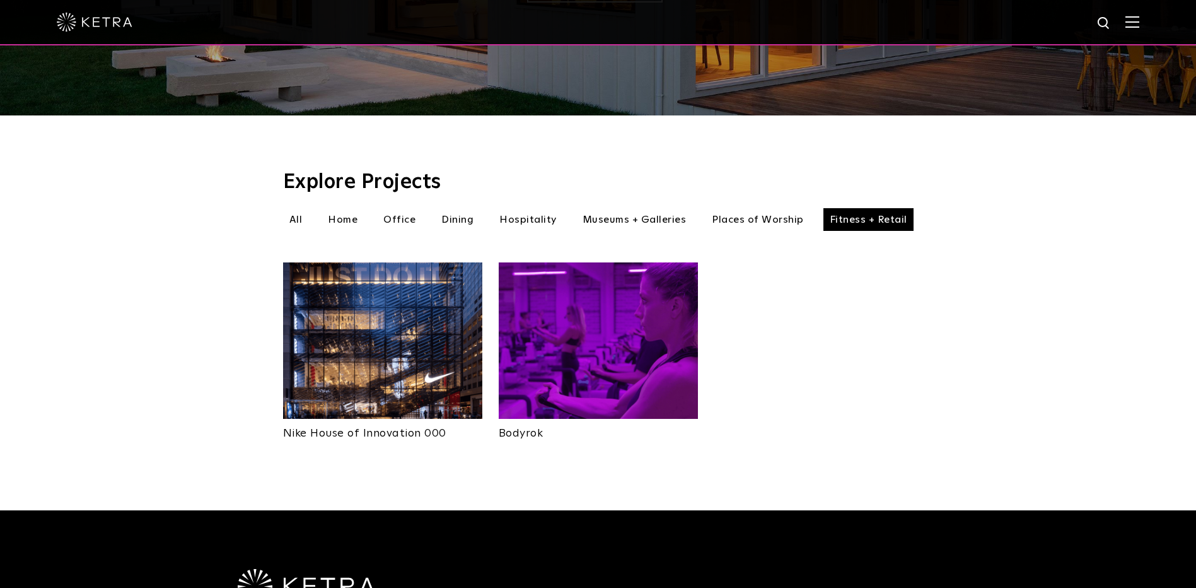
click at [767, 208] on li "Places of Worship" at bounding box center [758, 219] width 105 height 23
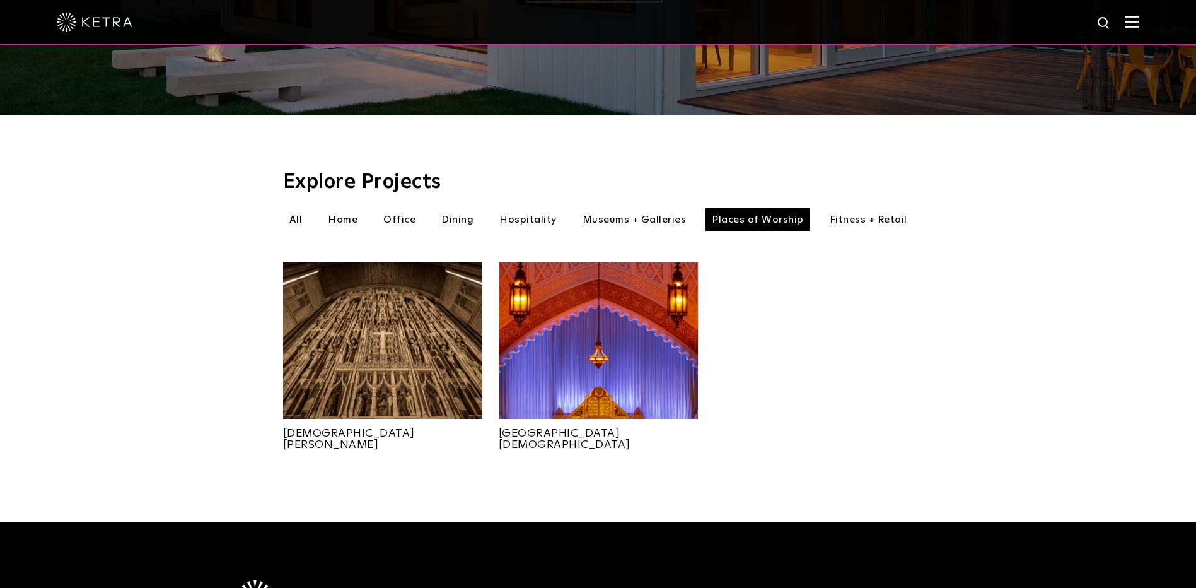
click at [621, 208] on li "Museums + Galleries" at bounding box center [634, 219] width 117 height 23
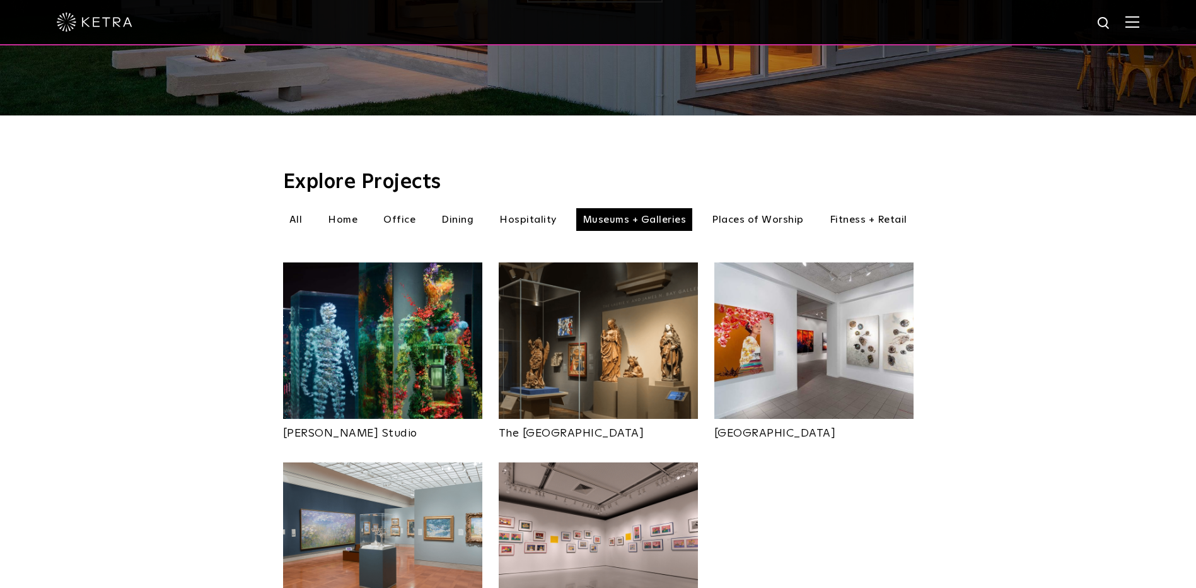
click at [521, 208] on li "Hospitality" at bounding box center [528, 219] width 70 height 23
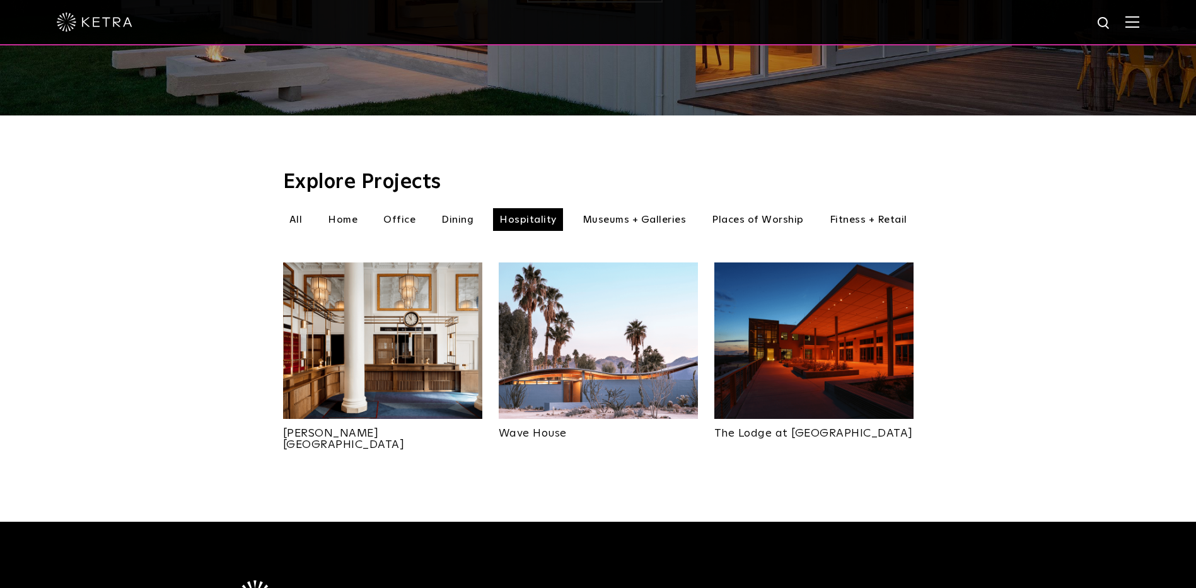
click at [374, 341] on img at bounding box center [382, 340] width 199 height 156
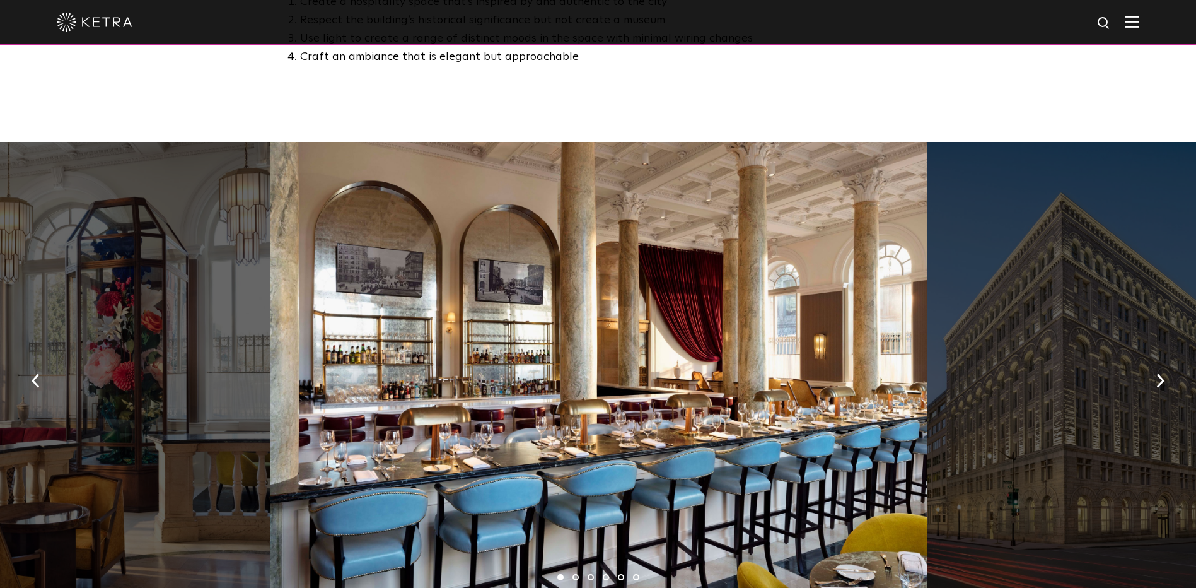
scroll to position [883, 0]
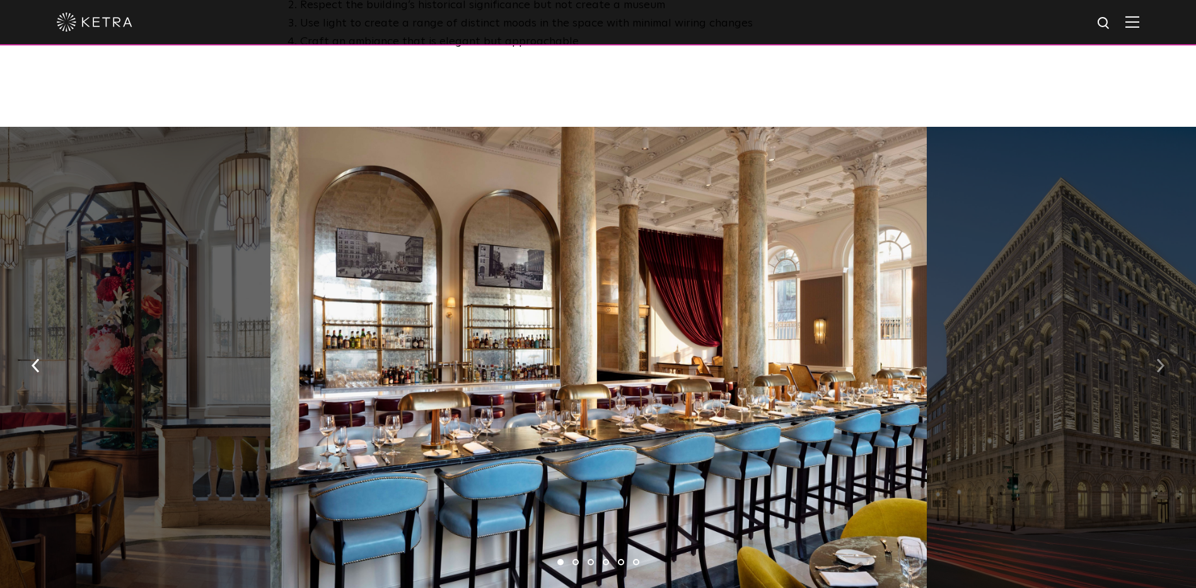
click at [1166, 343] on button "button" at bounding box center [1160, 365] width 27 height 44
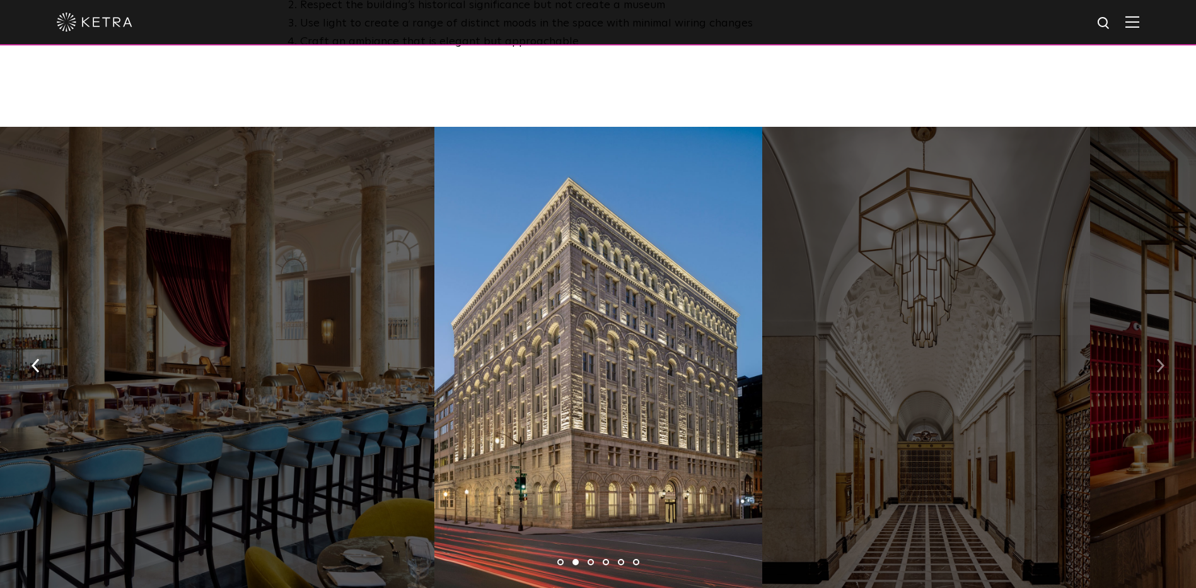
click at [1166, 343] on button "button" at bounding box center [1160, 365] width 27 height 44
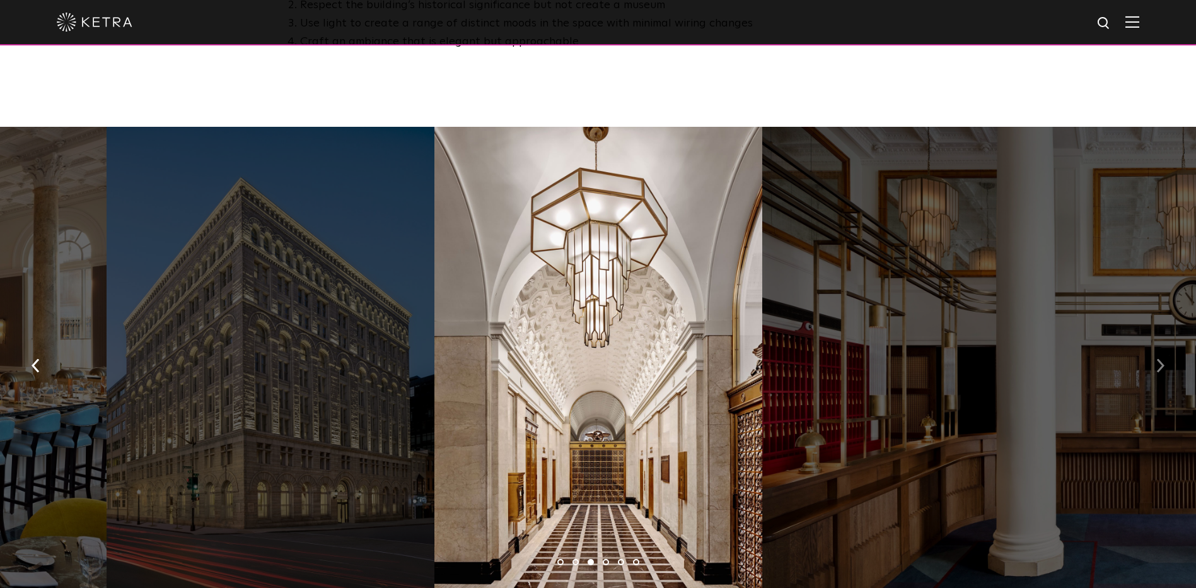
click at [1166, 343] on button "button" at bounding box center [1160, 365] width 27 height 44
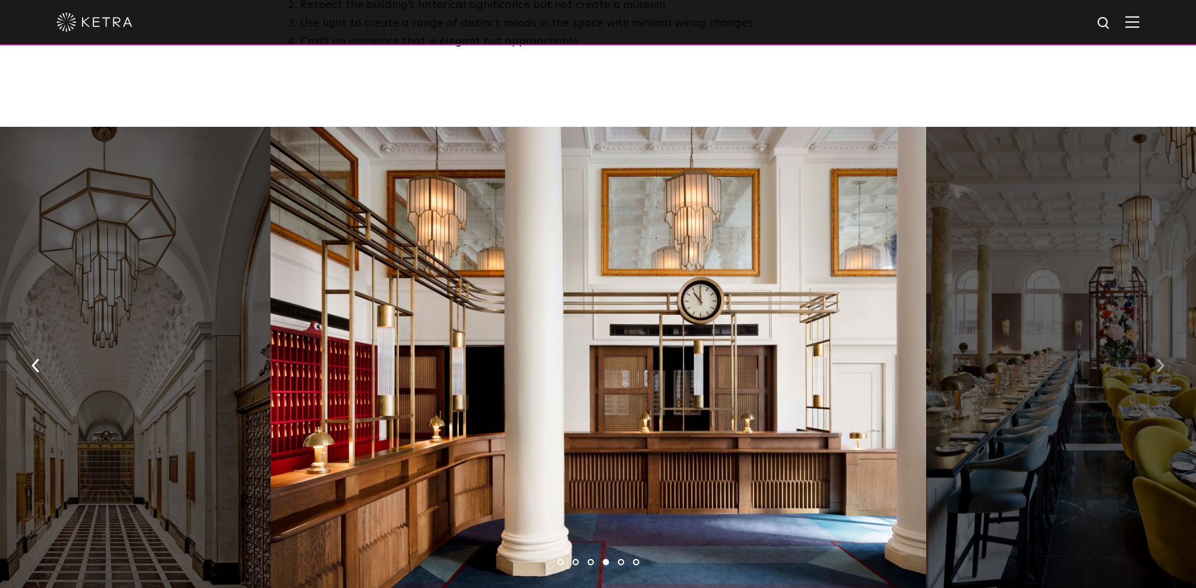
click at [1166, 343] on button "button" at bounding box center [1160, 365] width 27 height 44
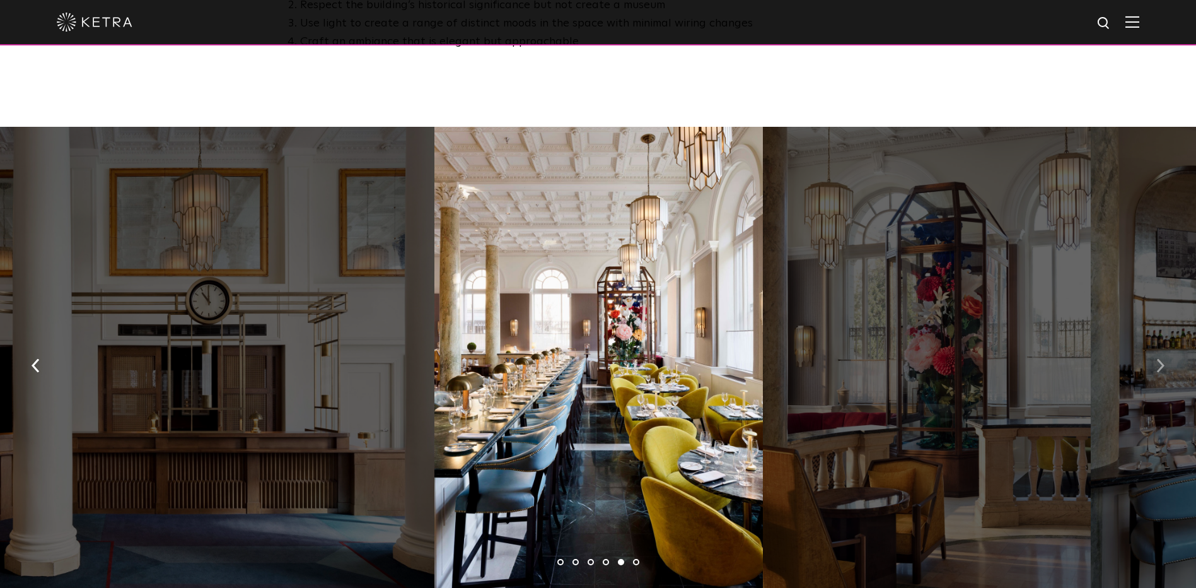
click at [1166, 343] on button "button" at bounding box center [1160, 365] width 27 height 44
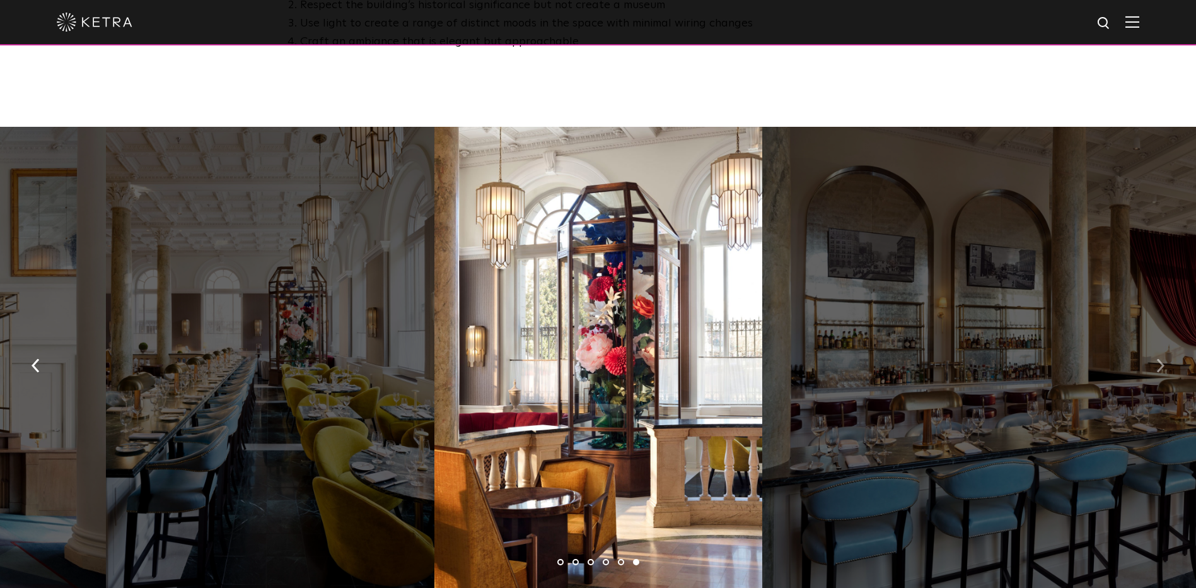
click at [1166, 343] on button "button" at bounding box center [1160, 365] width 27 height 44
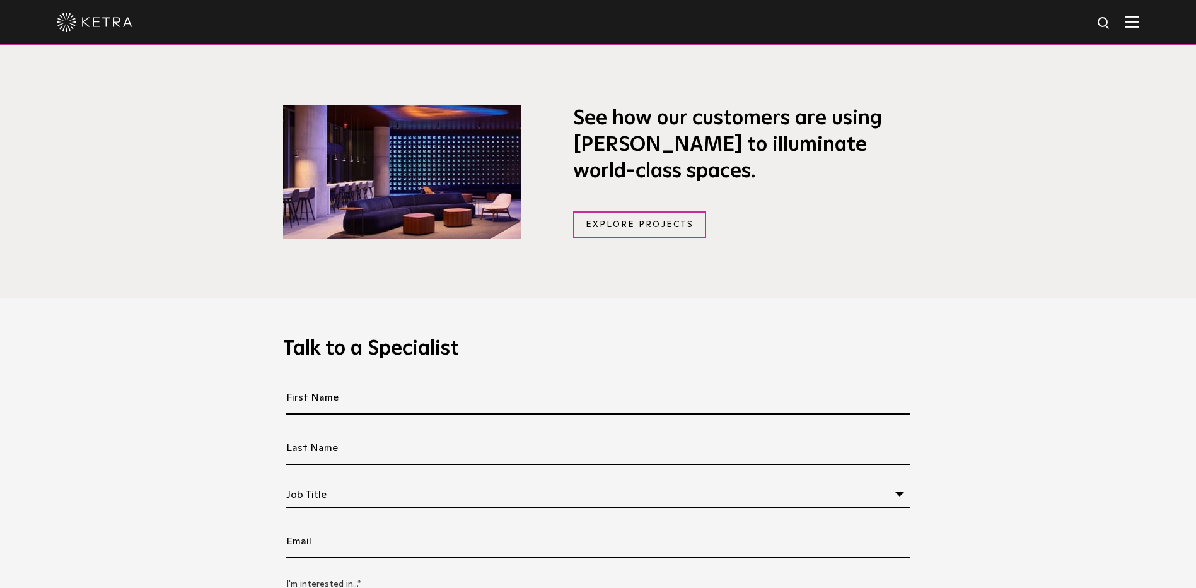
scroll to position [820, 0]
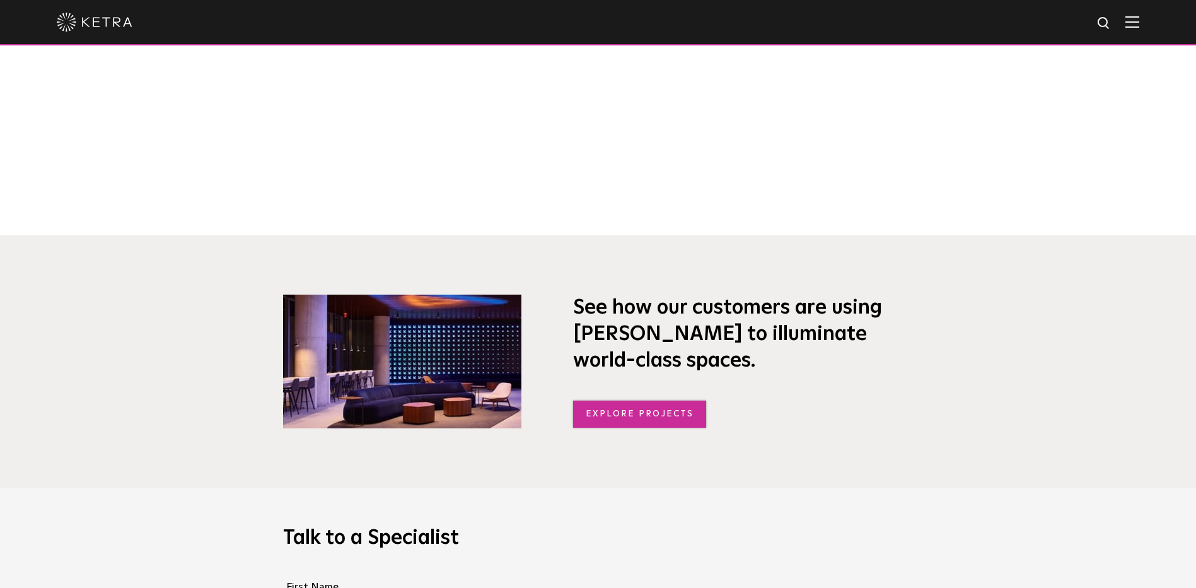
click at [609, 420] on link "Explore Projects" at bounding box center [640, 413] width 134 height 27
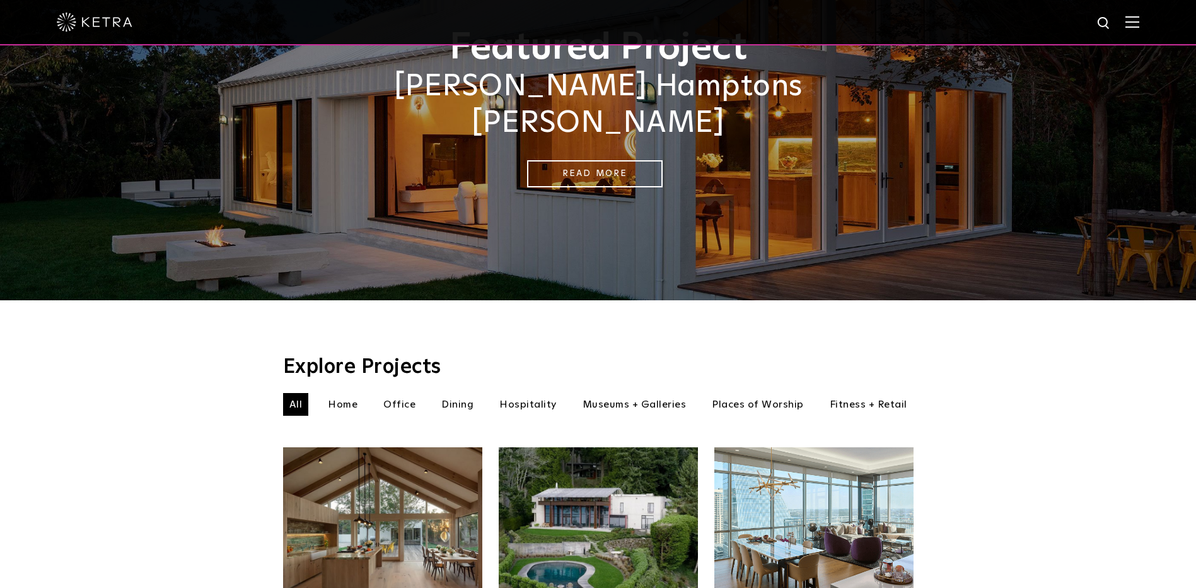
scroll to position [126, 0]
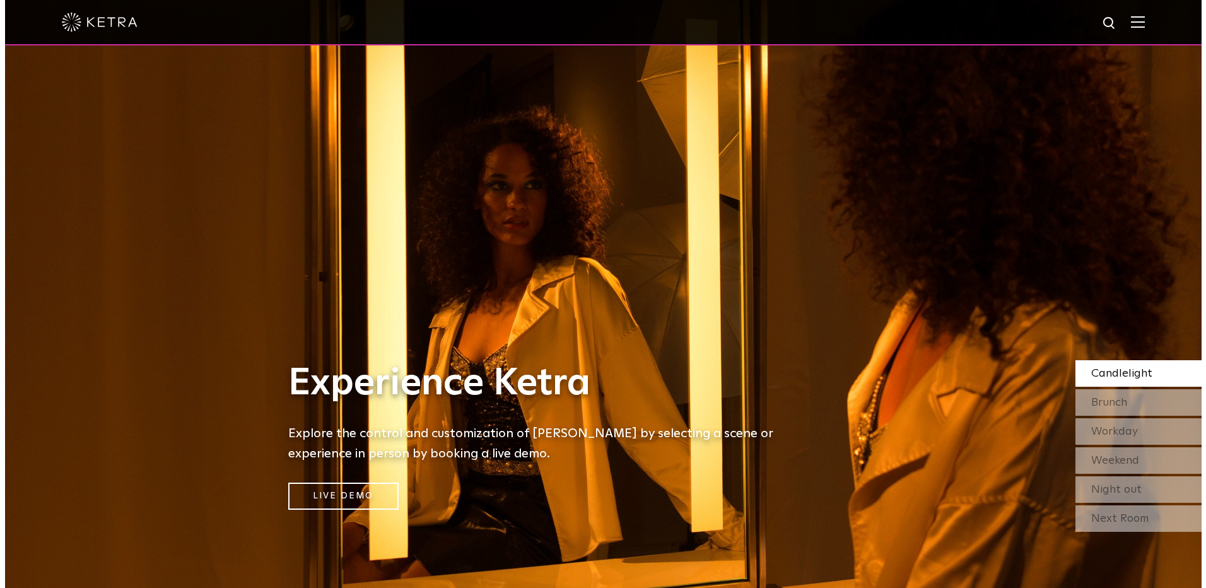
scroll to position [820, 0]
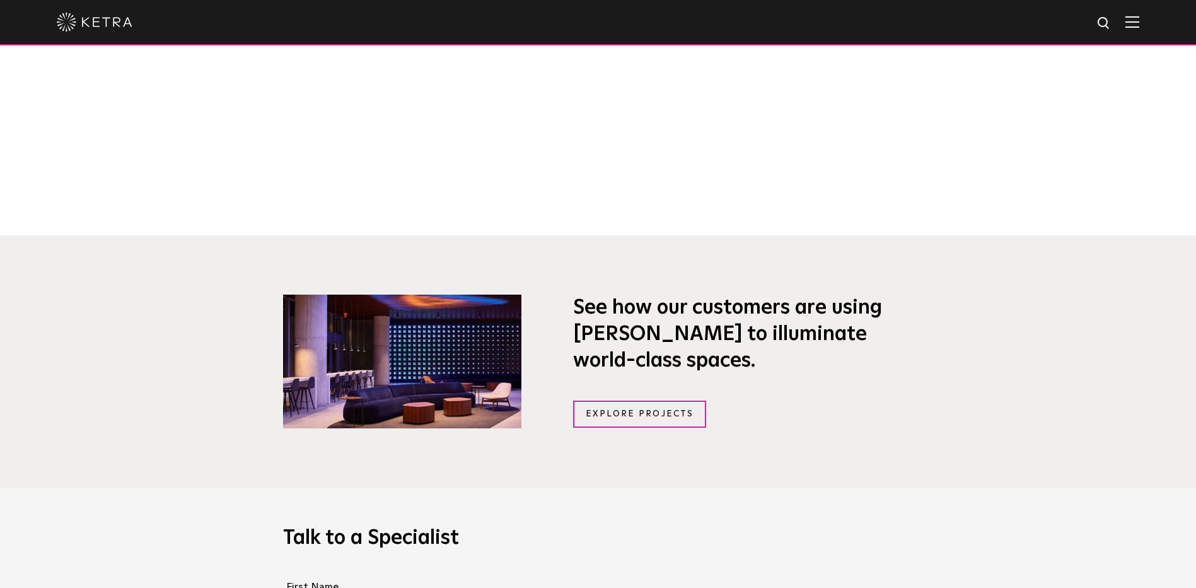
click at [1139, 23] on img at bounding box center [1133, 22] width 14 height 12
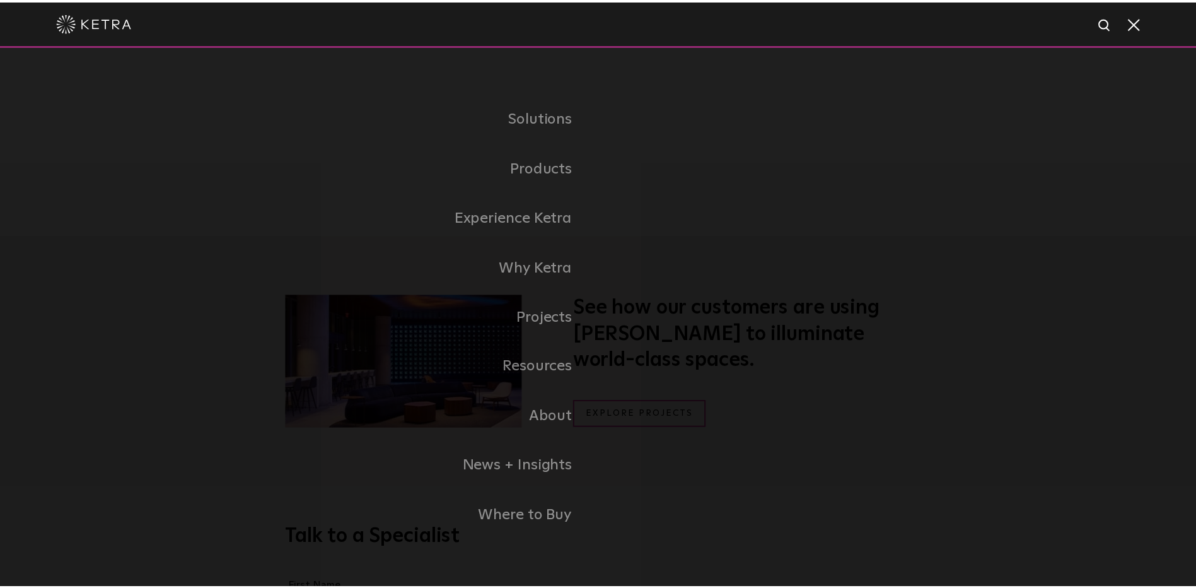
scroll to position [0, 0]
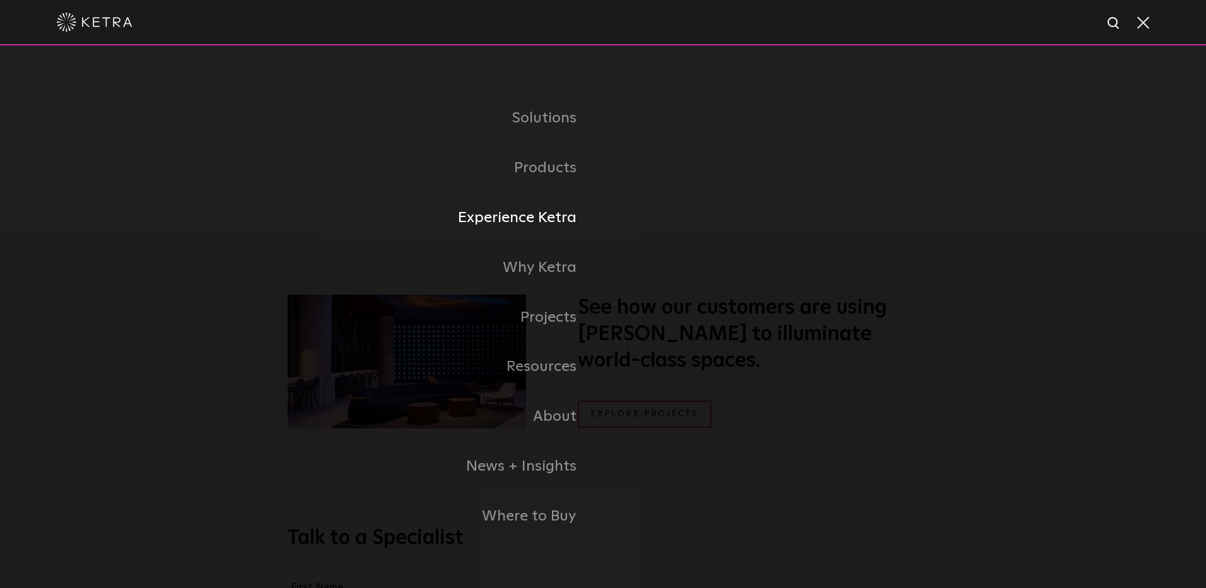
click at [499, 222] on link "Experience Ketra" at bounding box center [445, 218] width 315 height 50
